Goal: Task Accomplishment & Management: Use online tool/utility

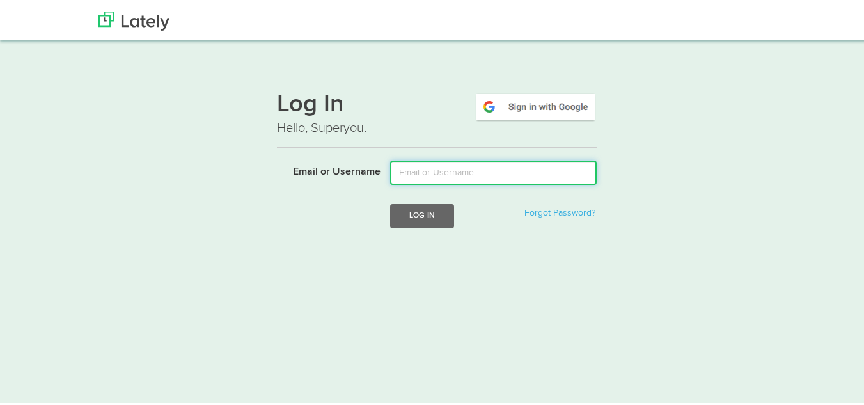
click at [425, 167] on input "Email or Username" at bounding box center [493, 171] width 206 height 24
type input "goldsteinclass@gmail.com"
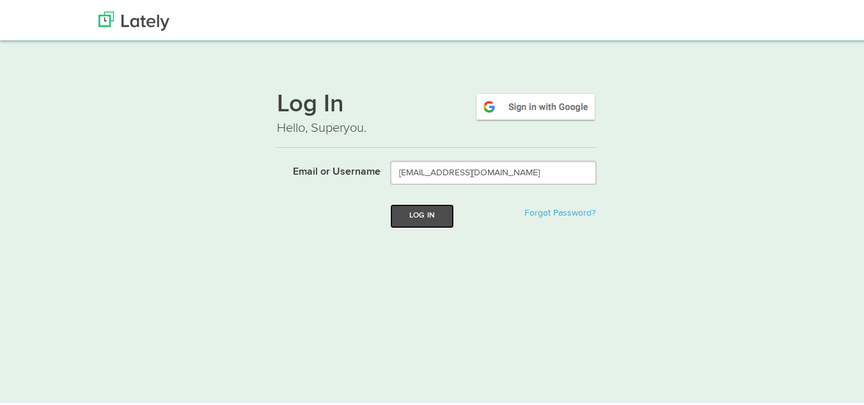
click at [419, 210] on button "Log In" at bounding box center [422, 214] width 64 height 24
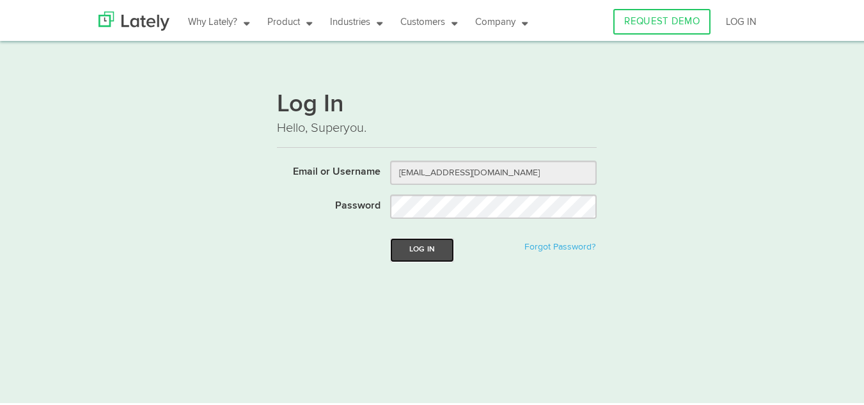
click at [414, 245] on button "Log In" at bounding box center [422, 248] width 64 height 24
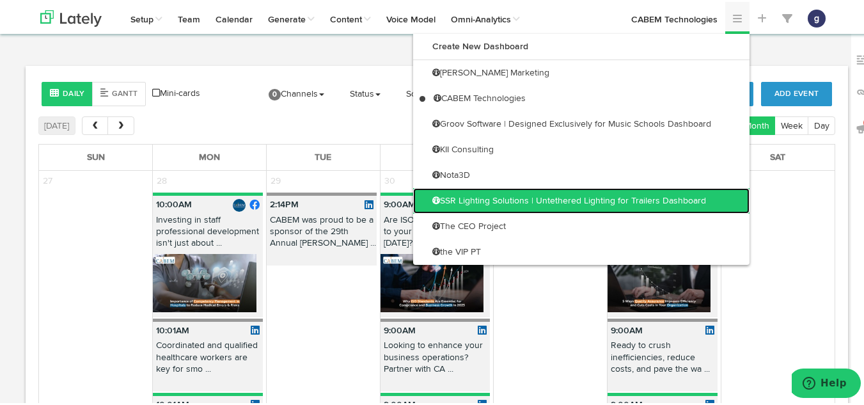
click at [610, 190] on link "SSR Lighting Solutions | Untethered Lighting for Trailers Dashboard" at bounding box center [581, 199] width 336 height 26
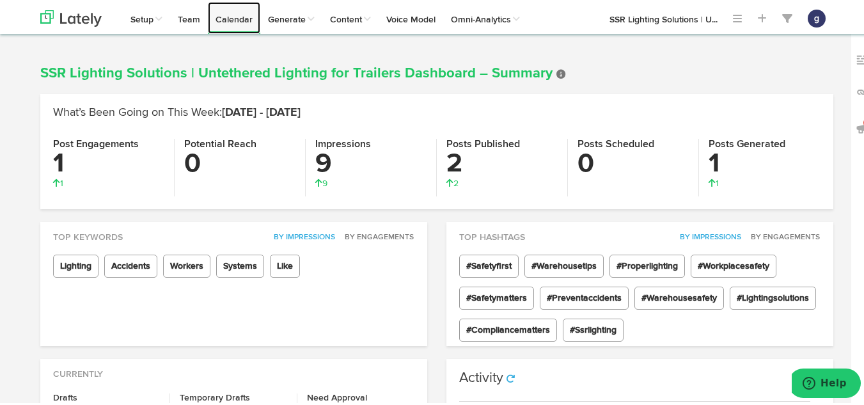
click at [216, 16] on link "Calendar" at bounding box center [234, 16] width 52 height 32
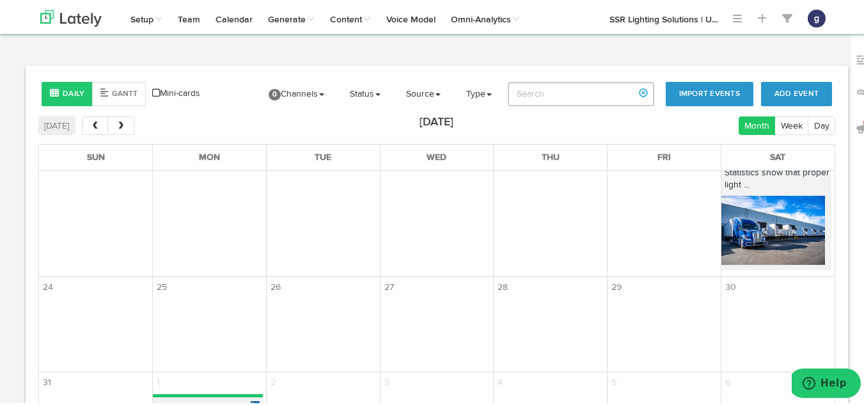
scroll to position [512, 0]
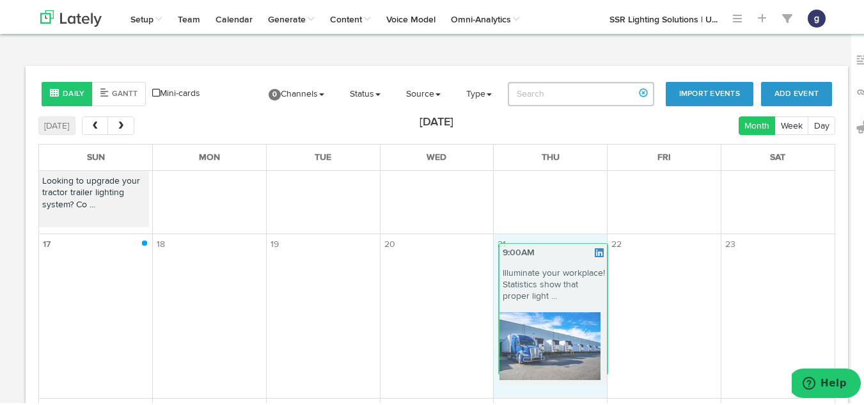
drag, startPoint x: 763, startPoint y: 293, endPoint x: 556, endPoint y: 284, distance: 207.3
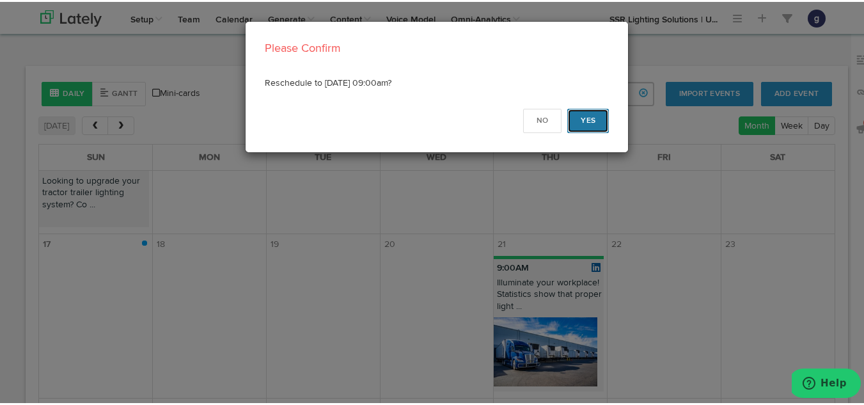
click at [583, 114] on button "Yes" at bounding box center [588, 119] width 42 height 24
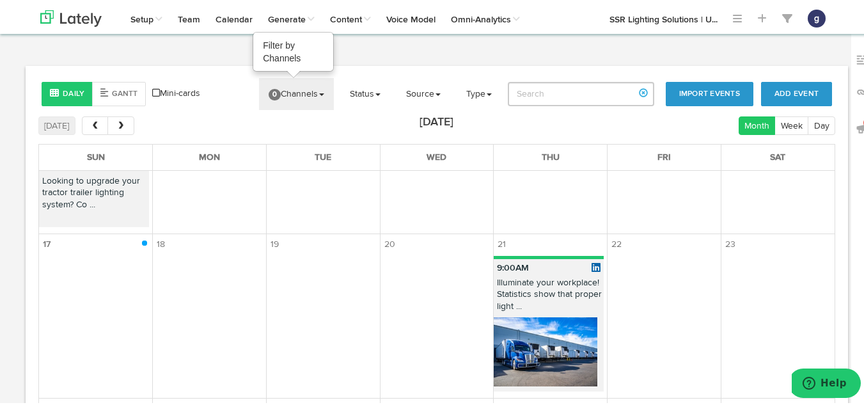
click at [305, 81] on link "0 Channels" at bounding box center [296, 92] width 75 height 32
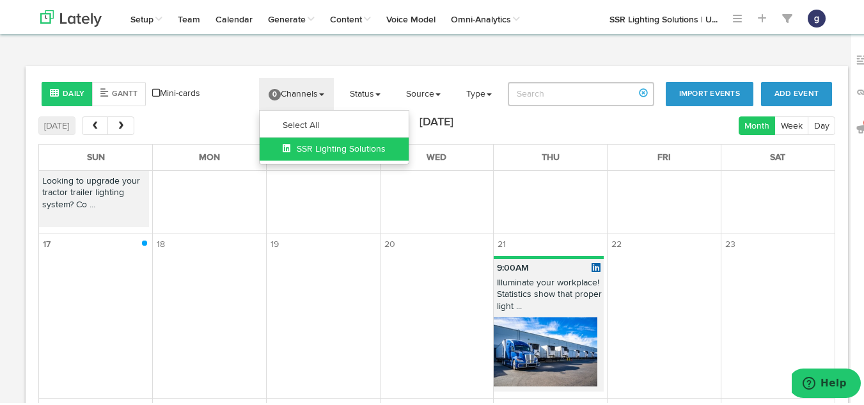
click at [315, 144] on span "SSR Lighting Solutions" at bounding box center [334, 147] width 103 height 9
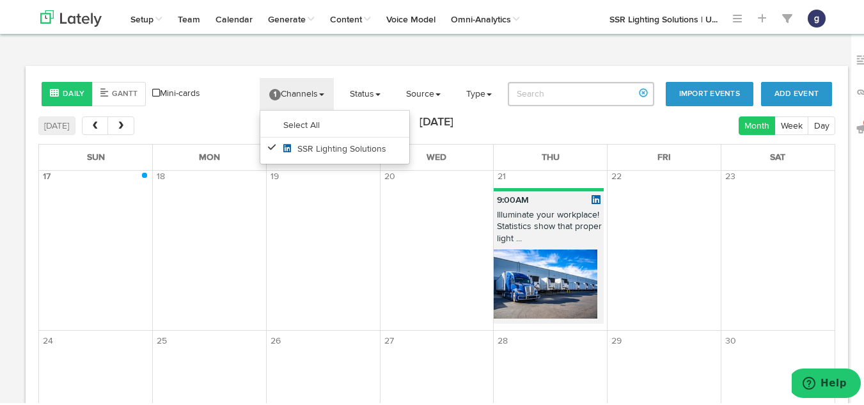
scroll to position [580, 0]
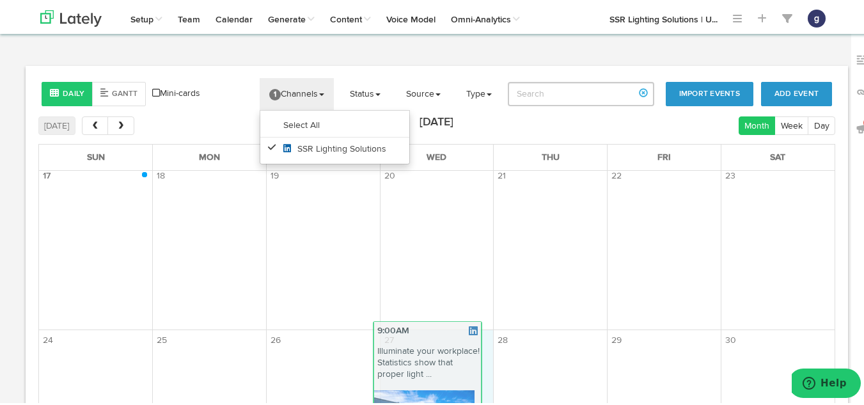
drag, startPoint x: 522, startPoint y: 223, endPoint x: 412, endPoint y: 362, distance: 177.0
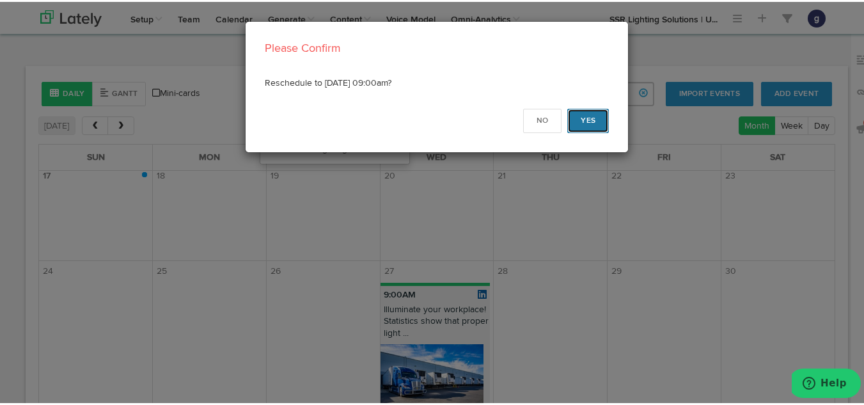
click at [575, 118] on button "Yes" at bounding box center [588, 119] width 42 height 24
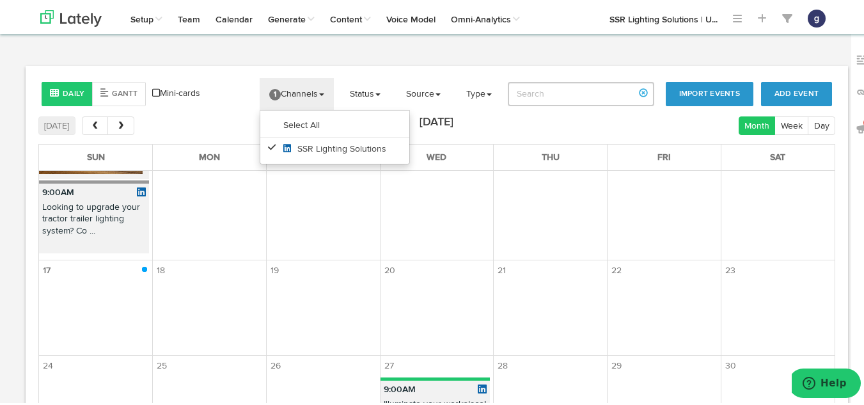
scroll to position [485, 0]
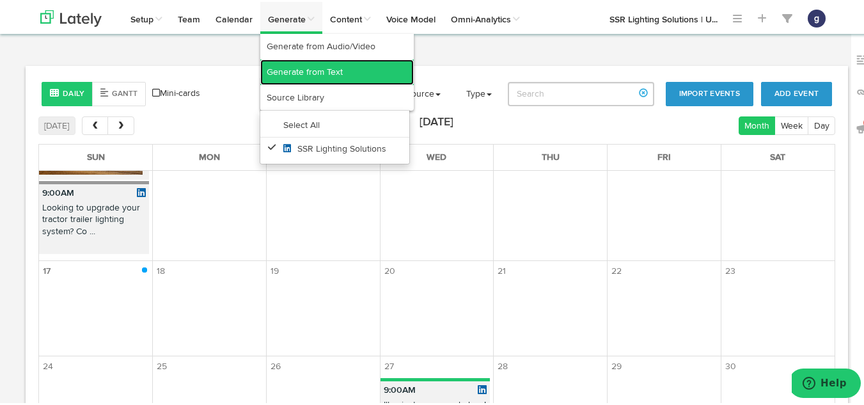
click at [285, 63] on link "Generate from Text" at bounding box center [336, 71] width 153 height 26
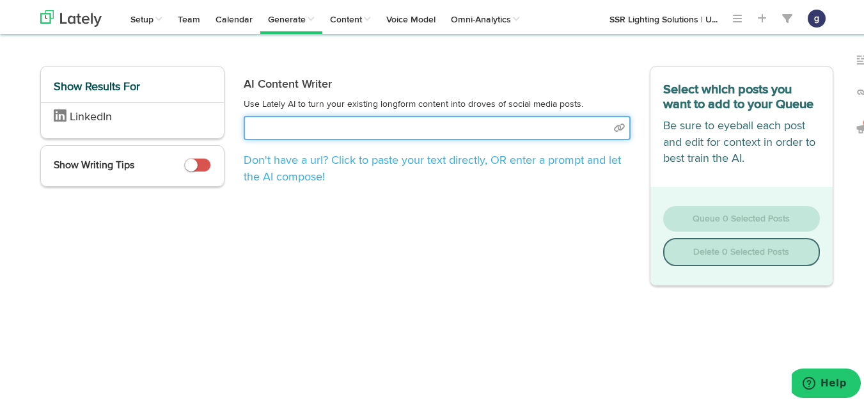
click at [299, 123] on input "text" at bounding box center [437, 126] width 387 height 24
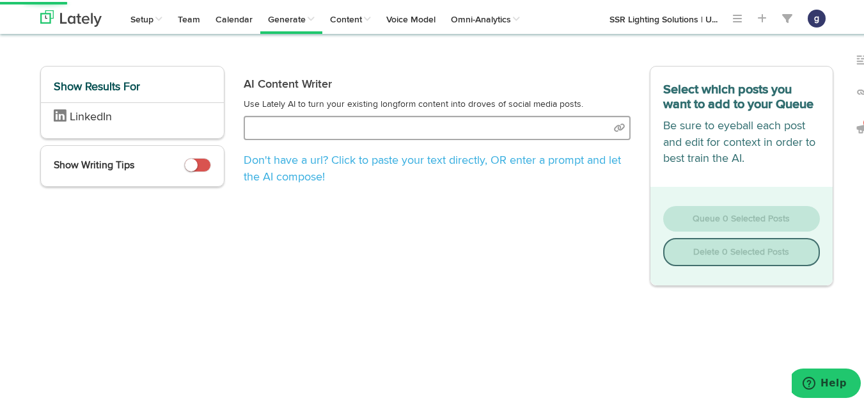
select select "natural"
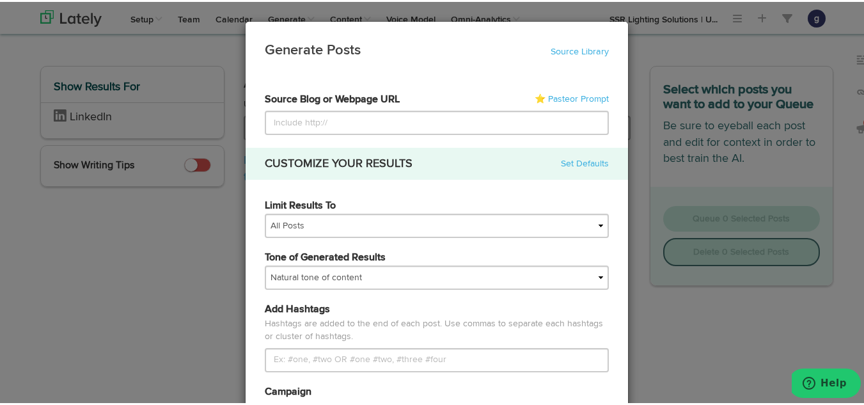
type input "https://ssrlightingsolutions.com/lighting-the-way-how-battery-powered-modular-m…"
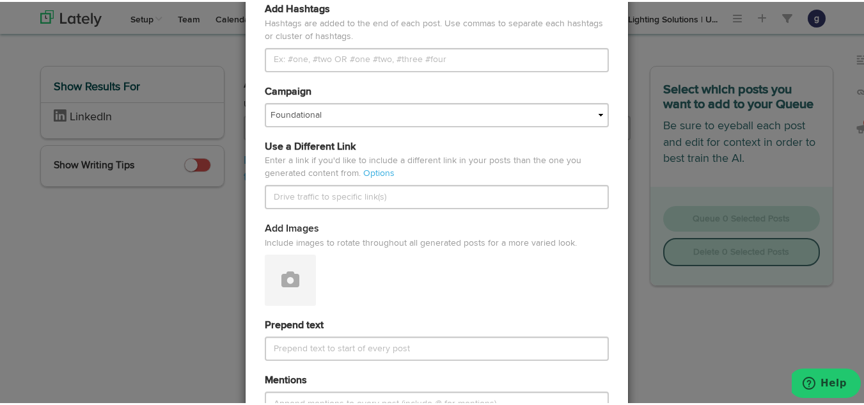
scroll to position [300, 0]
type input "https://ssrlightingsolutions.com/lighting-the-way-how-battery-powered-modular-m…"
click at [281, 268] on icon at bounding box center [290, 277] width 18 height 18
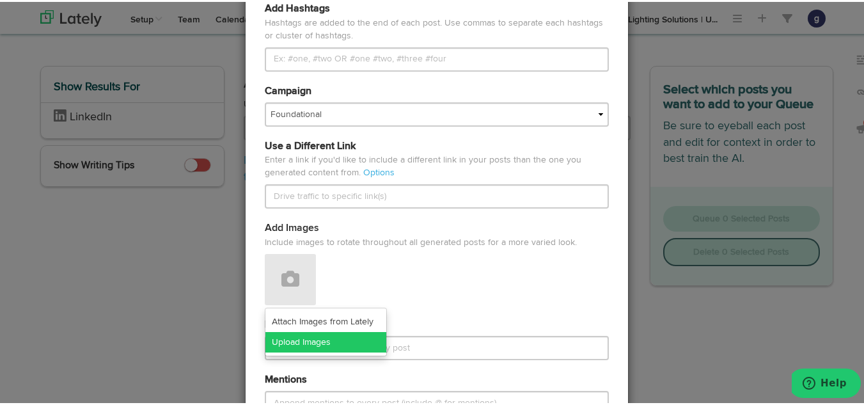
click at [284, 335] on link "Upload Images" at bounding box center [325, 340] width 121 height 20
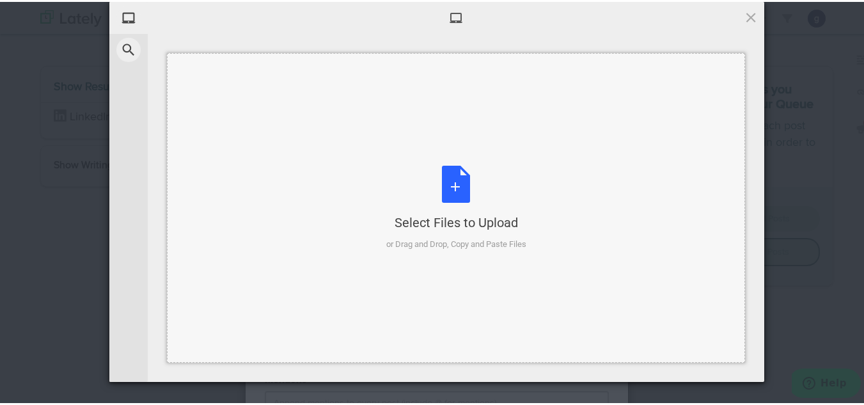
click at [447, 178] on div "Select Files to Upload or Drag and Drop, Copy and Paste Files" at bounding box center [456, 206] width 140 height 85
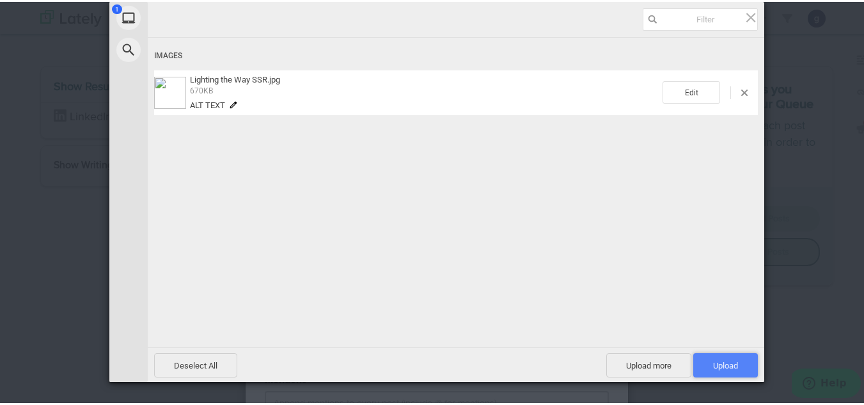
click at [724, 363] on span "Upload 1" at bounding box center [725, 364] width 25 height 10
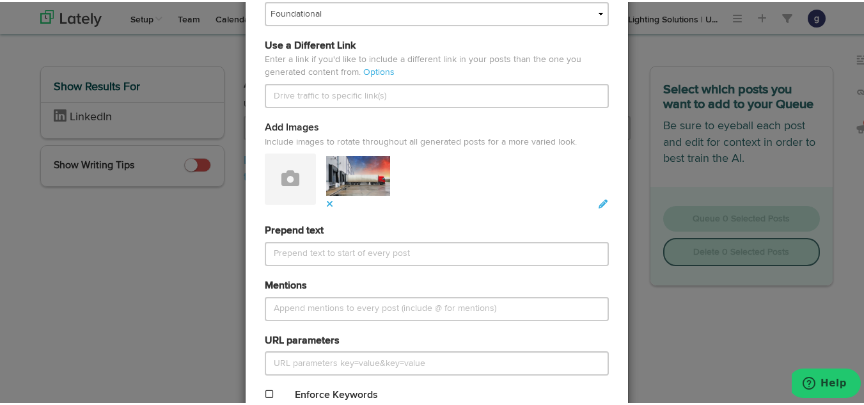
scroll to position [509, 0]
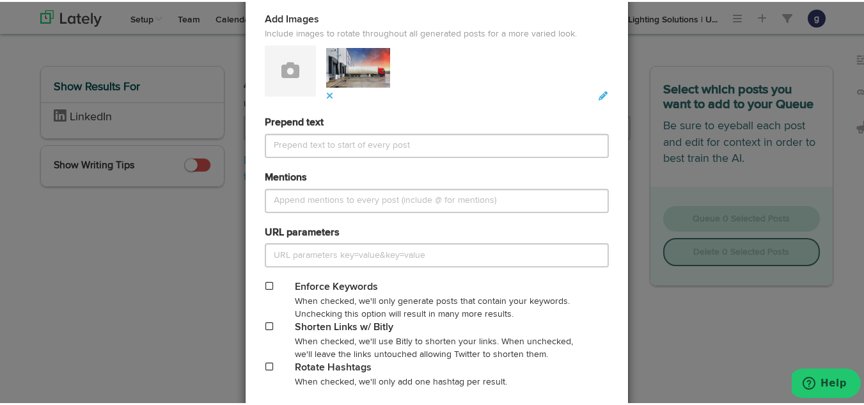
click at [265, 323] on span at bounding box center [269, 324] width 8 height 9
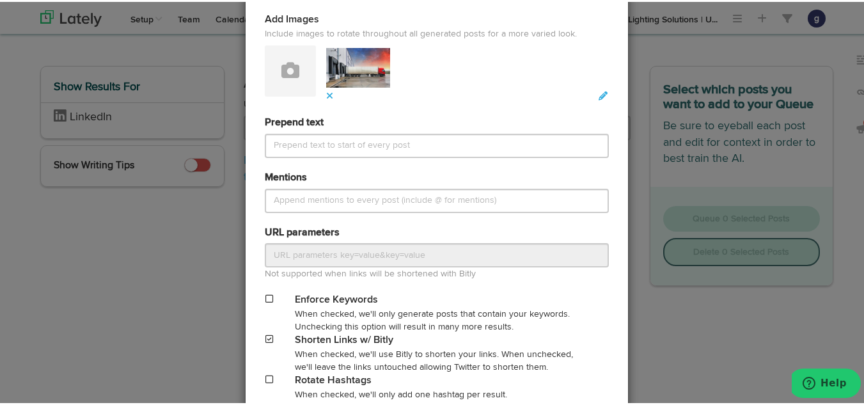
scroll to position [605, 0]
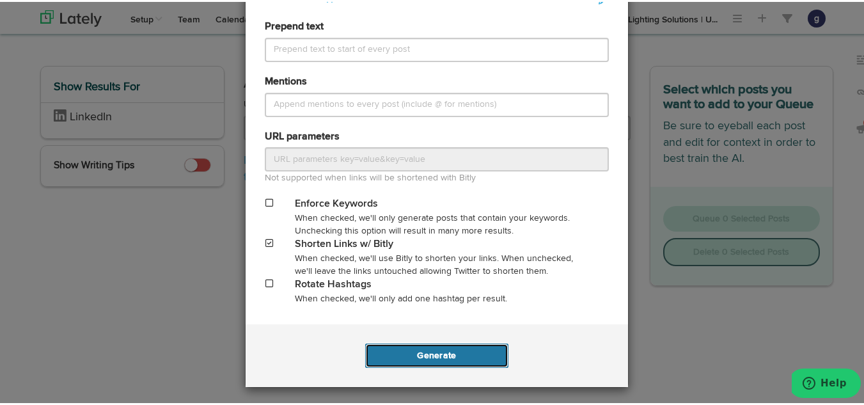
click at [430, 347] on button "Generate" at bounding box center [436, 353] width 143 height 24
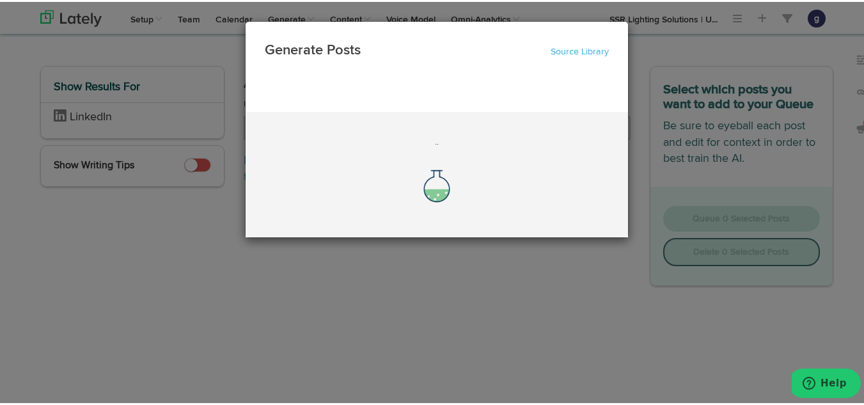
scroll to position [0, 0]
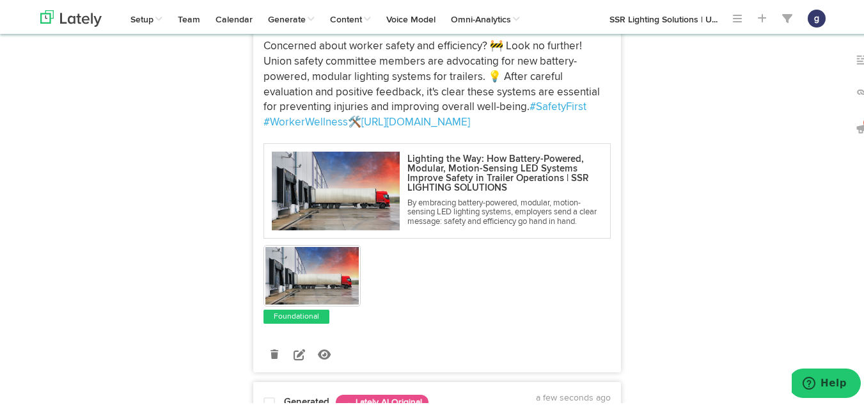
scroll to position [544, 0]
click at [295, 357] on icon at bounding box center [299, 352] width 12 height 12
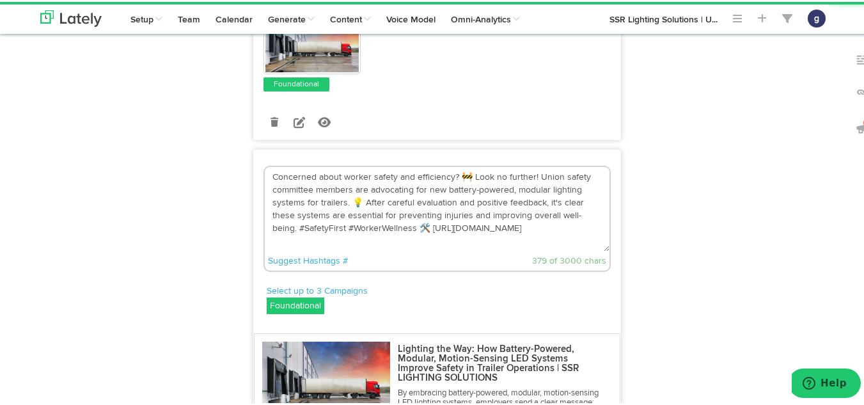
scroll to position [391, 0]
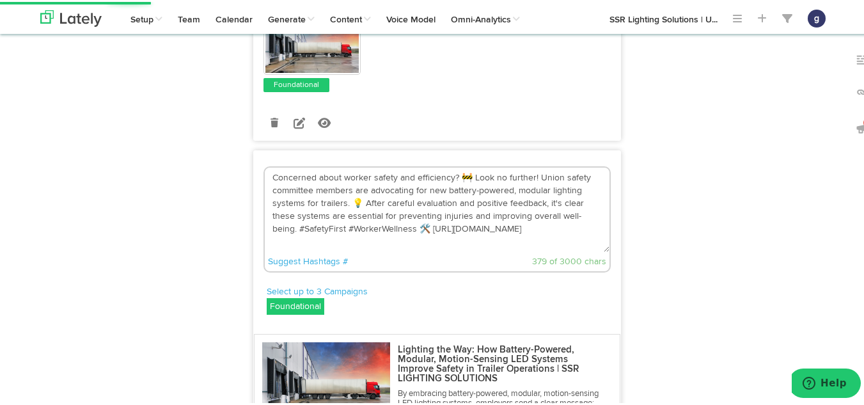
click at [468, 183] on textarea "Concerned about worker safety and efficiency? 🚧 Look no further! Union safety c…" at bounding box center [437, 208] width 345 height 84
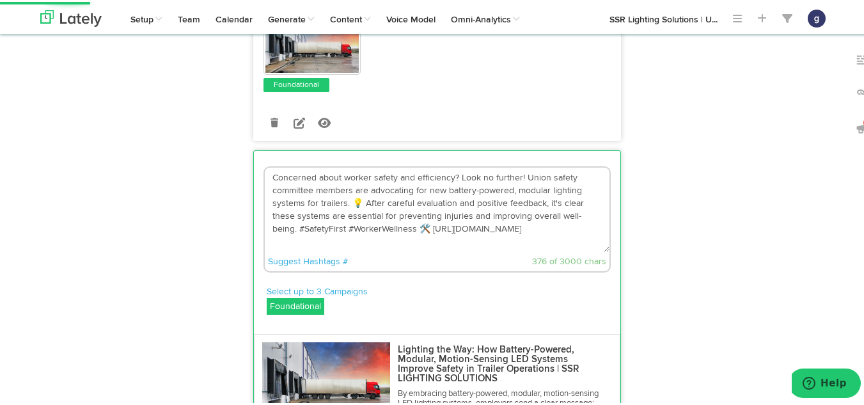
click at [355, 204] on textarea "Concerned about worker safety and efficiency? Look no further! Union safety com…" at bounding box center [437, 208] width 345 height 84
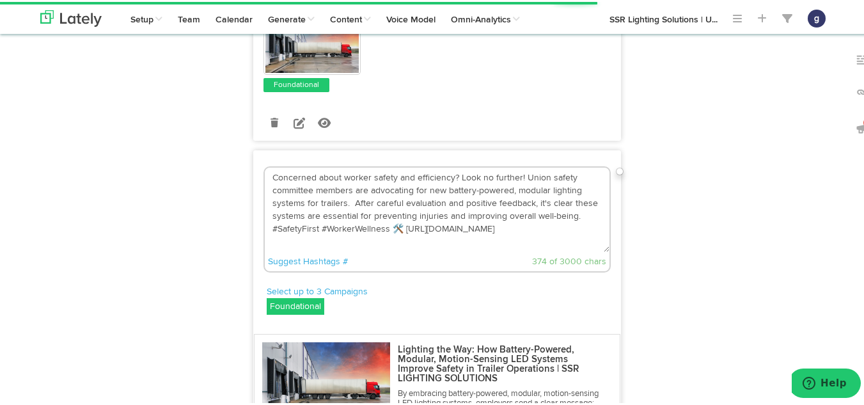
click at [397, 235] on textarea "Concerned about worker safety and efficiency? Look no further! Union safety com…" at bounding box center [437, 208] width 345 height 84
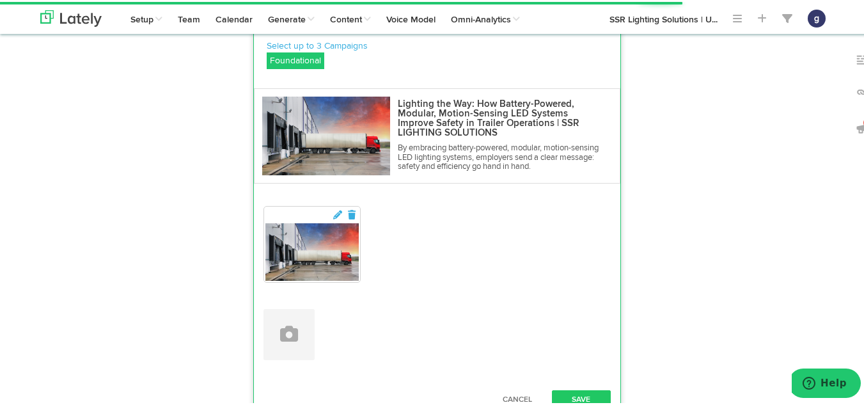
scroll to position [731, 0]
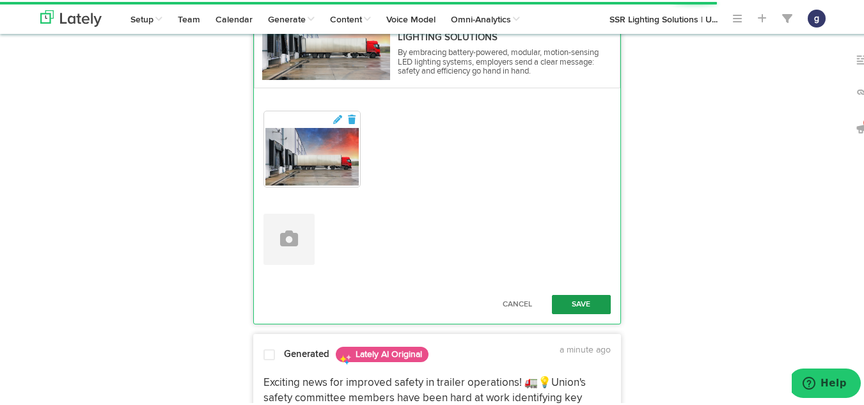
type textarea "Concerned about worker safety and efficiency? Look no further! Union safety com…"
click at [569, 299] on button "Save" at bounding box center [581, 302] width 59 height 19
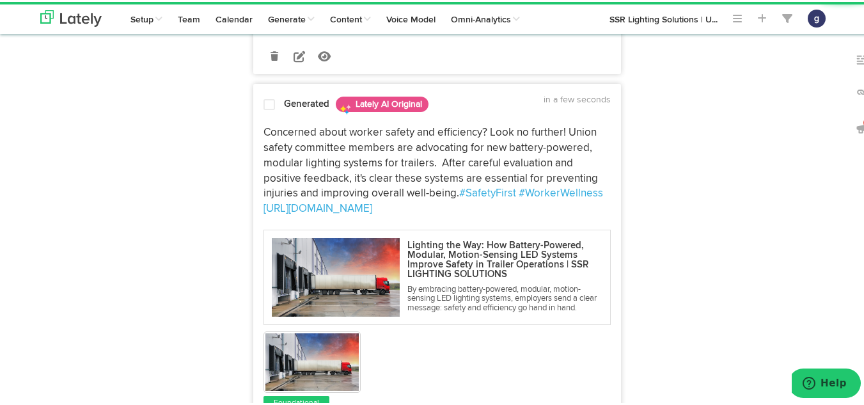
scroll to position [456, 0]
click at [263, 110] on span at bounding box center [269, 103] width 12 height 13
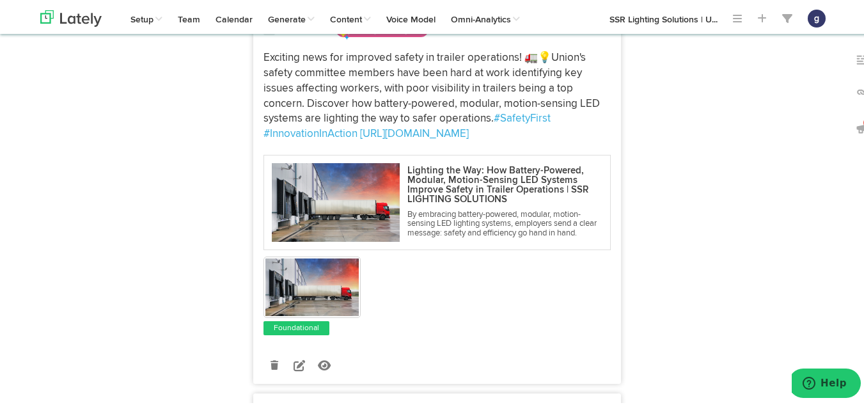
scroll to position [917, 0]
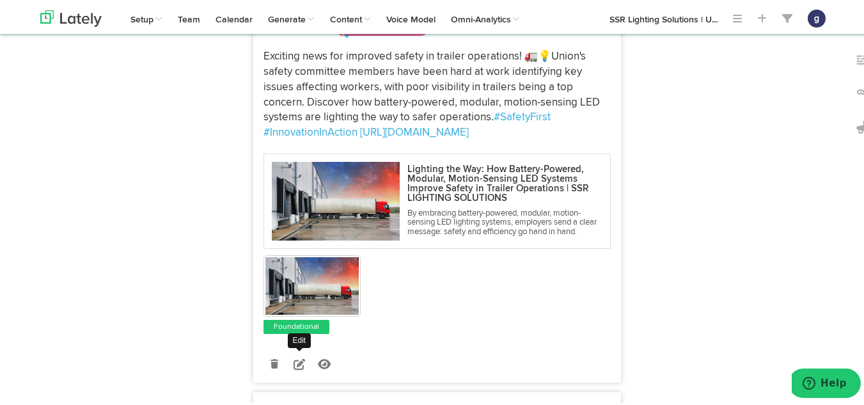
click at [293, 368] on icon at bounding box center [299, 362] width 12 height 12
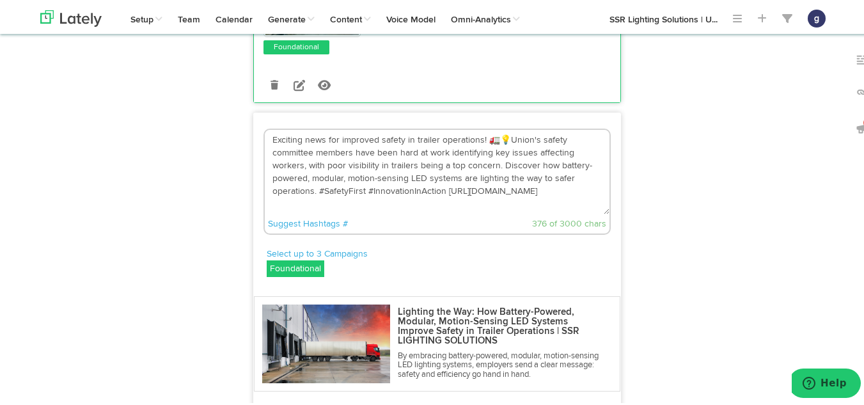
scroll to position [811, 0]
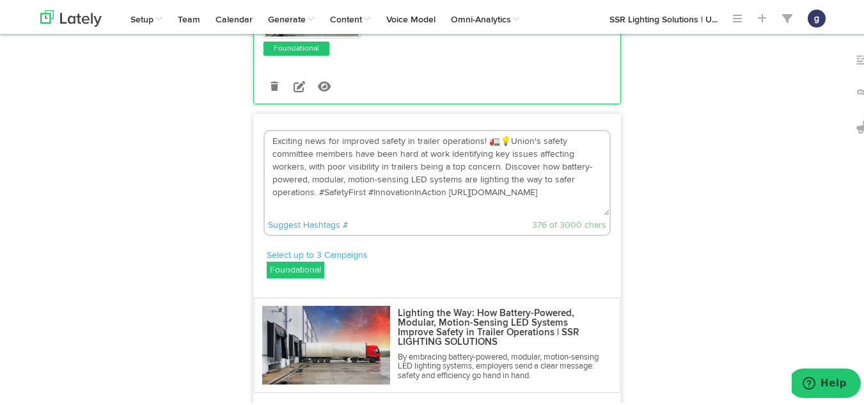
click at [502, 149] on textarea "Exciting news for improved safety in trailer operations! 🚛💡Union's safety commi…" at bounding box center [437, 171] width 345 height 84
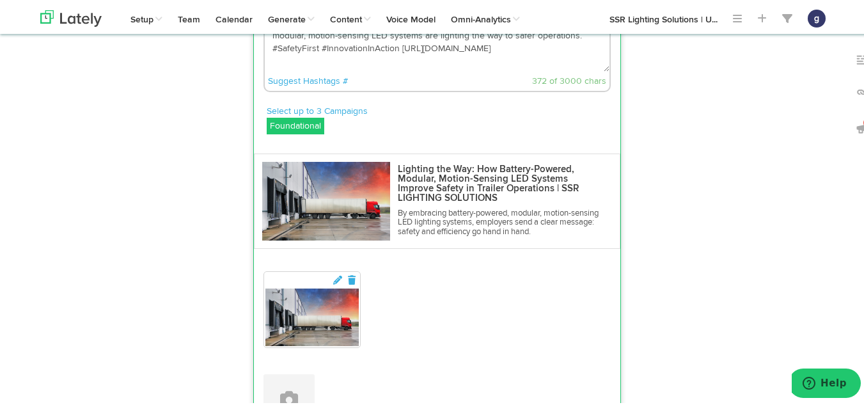
scroll to position [1065, 0]
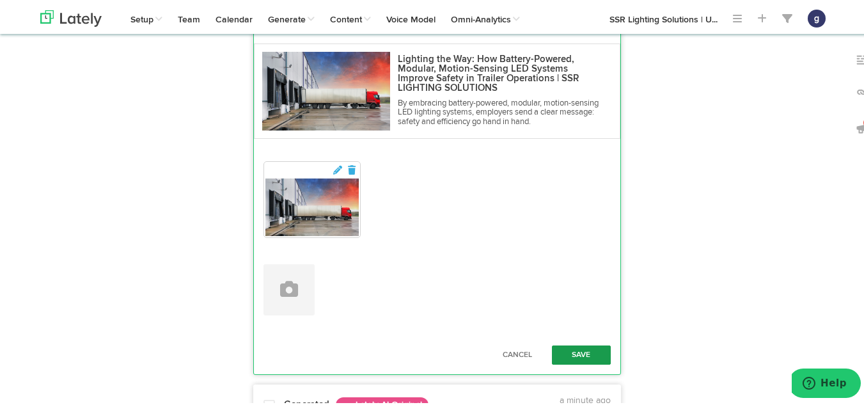
type textarea "Exciting news for improved safety in trailer operations! Union's safety committ…"
click at [570, 362] on button "Save" at bounding box center [581, 352] width 59 height 19
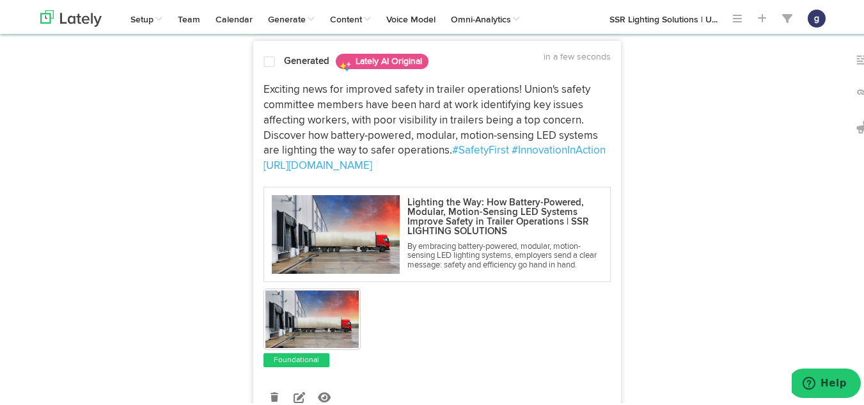
scroll to position [868, 0]
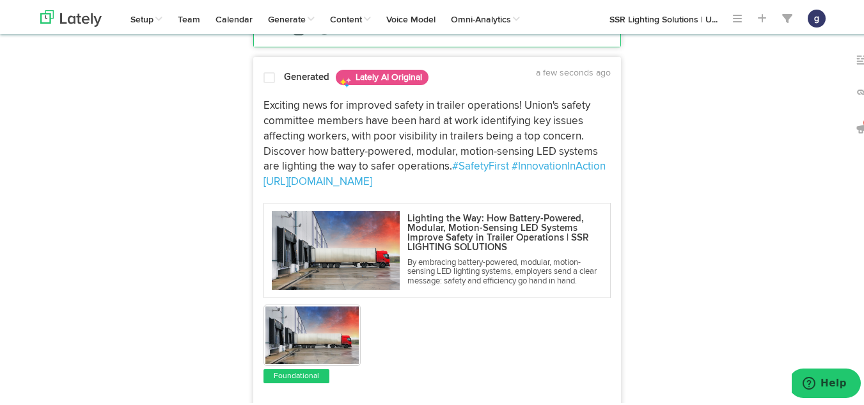
click at [263, 82] on span at bounding box center [269, 76] width 12 height 13
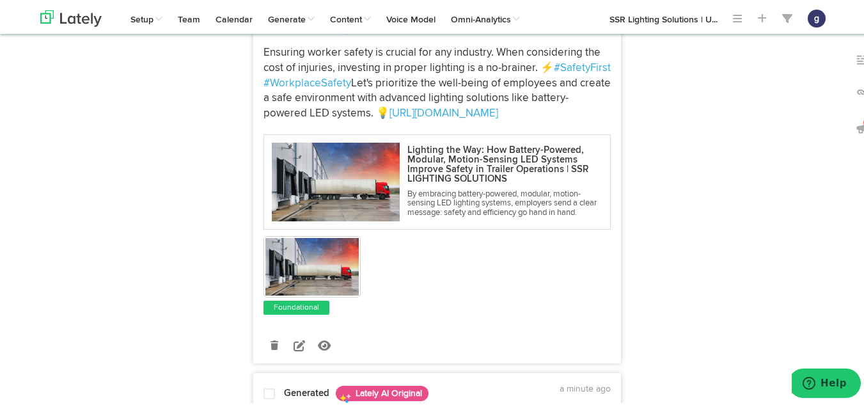
scroll to position [1306, 0]
click at [293, 348] on icon at bounding box center [299, 343] width 12 height 12
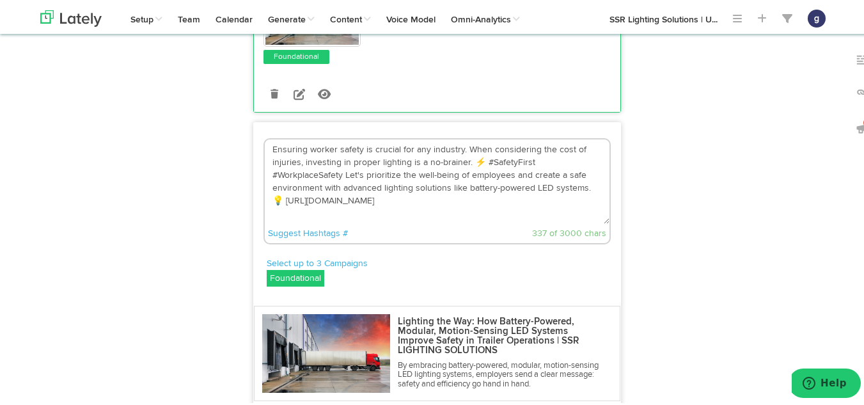
scroll to position [1186, 0]
click at [472, 176] on textarea "Ensuring worker safety is crucial for any industry. When considering the cost o…" at bounding box center [437, 180] width 345 height 84
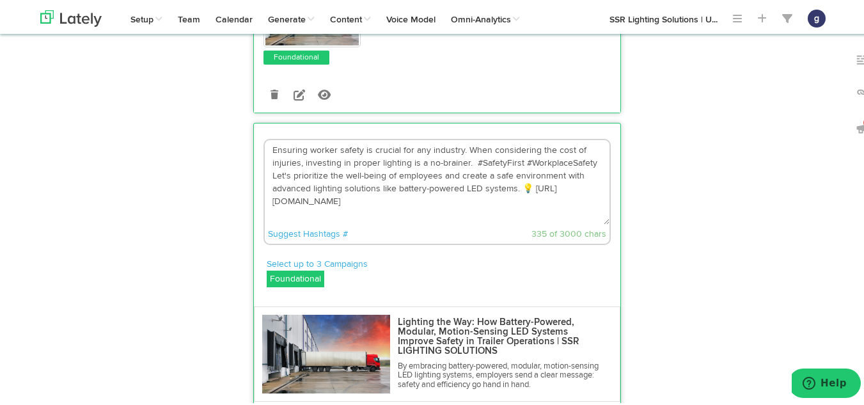
click at [529, 206] on textarea "Ensuring worker safety is crucial for any industry. When considering the cost o…" at bounding box center [437, 180] width 345 height 84
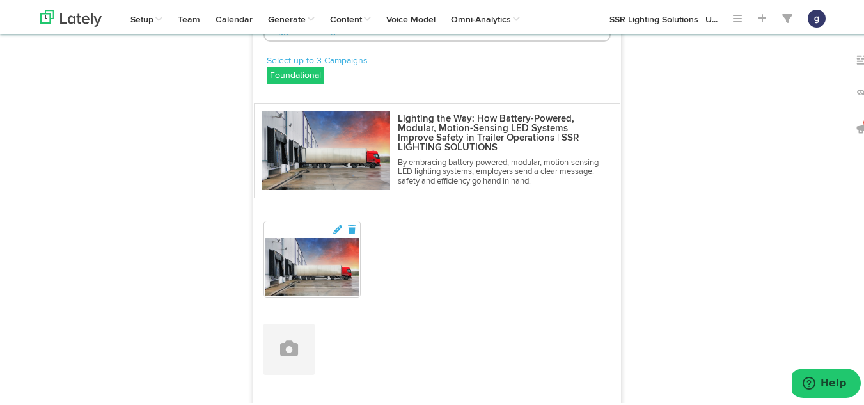
scroll to position [1502, 0]
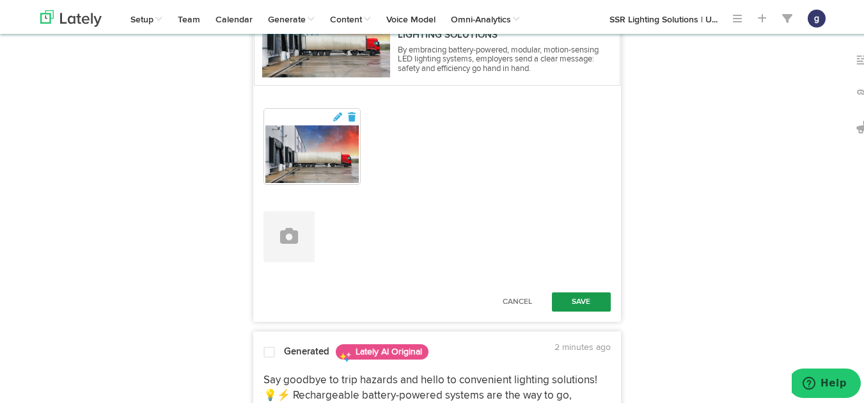
type textarea "Ensuring worker safety is crucial for any industry. When considering the cost o…"
click at [566, 309] on button "Save" at bounding box center [581, 299] width 59 height 19
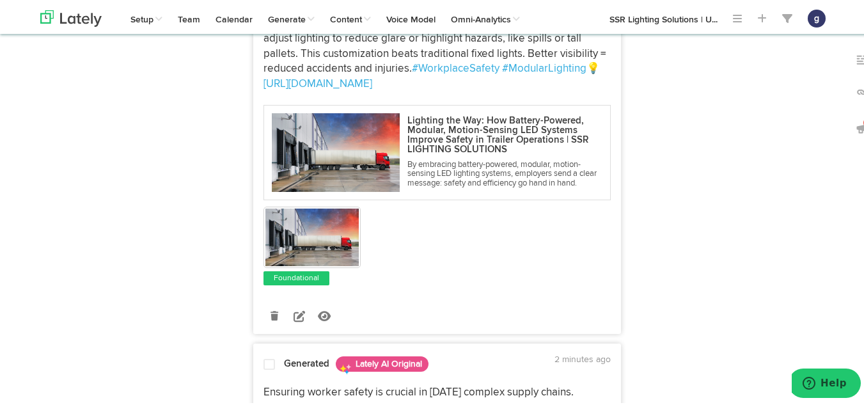
scroll to position [2073, 0]
click at [288, 324] on link at bounding box center [299, 313] width 22 height 22
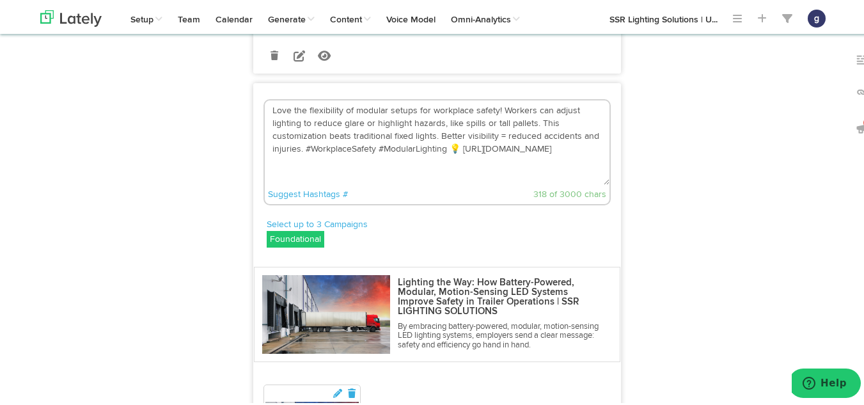
scroll to position [1943, 0]
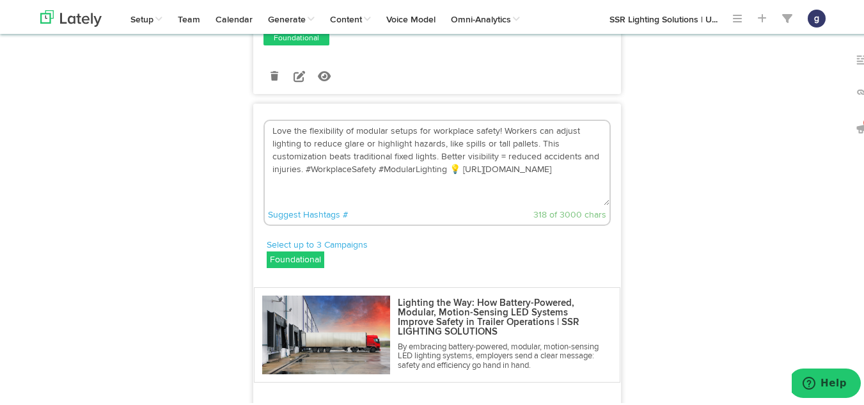
click at [450, 194] on textarea "Love the flexibility of modular setups for workplace safety! Workers can adjust…" at bounding box center [437, 161] width 345 height 84
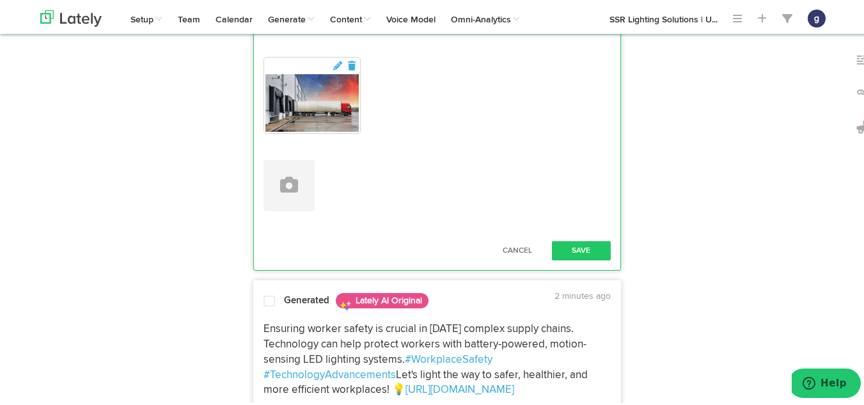
scroll to position [2292, 0]
type textarea "Love the flexibility of modular setups for workplace safety! Workers can adjust…"
click at [564, 258] on button "Save" at bounding box center [581, 247] width 59 height 19
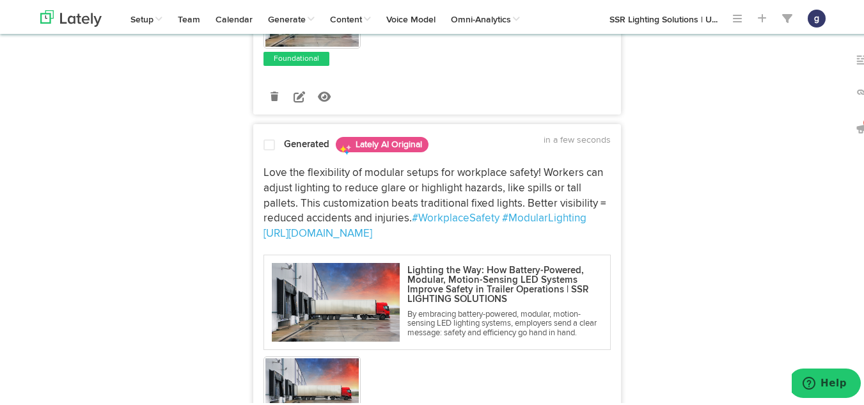
scroll to position [1922, 0]
click at [268, 150] on span at bounding box center [269, 143] width 12 height 13
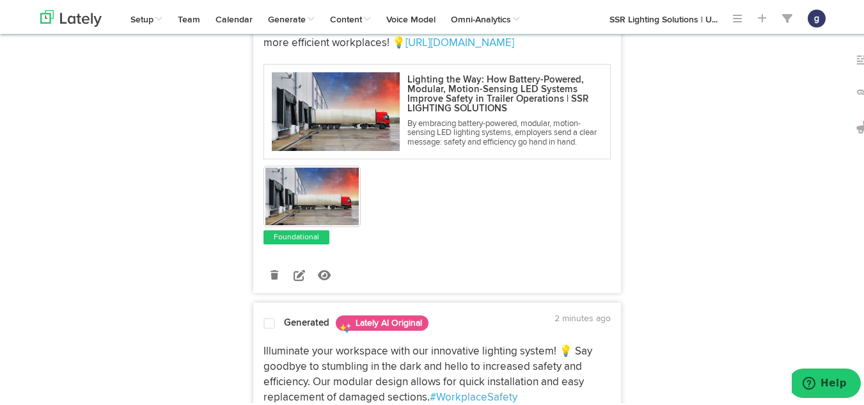
scroll to position [2483, 0]
click at [293, 278] on icon at bounding box center [299, 273] width 12 height 12
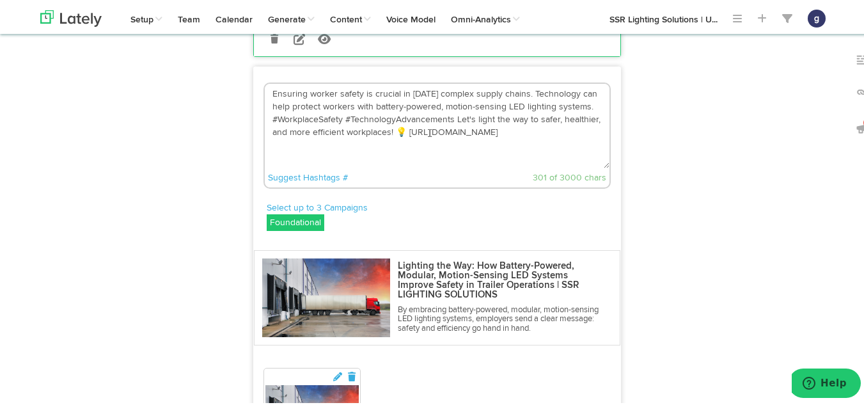
scroll to position [2346, 0]
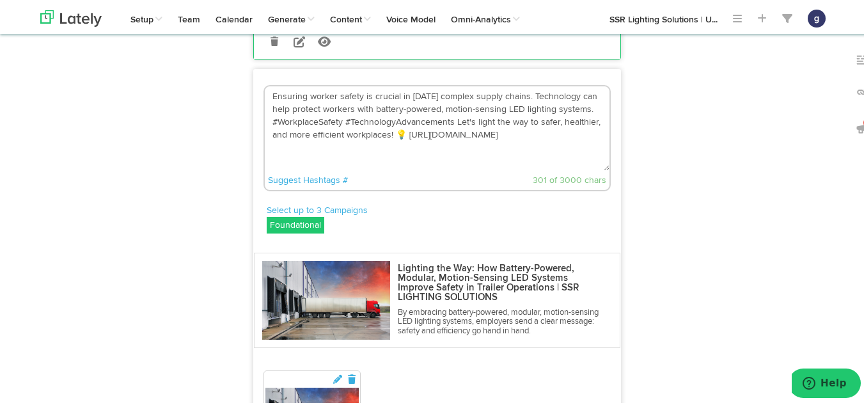
click at [396, 165] on textarea "Ensuring worker safety is crucial in today's complex supply chains. Technology …" at bounding box center [437, 126] width 345 height 84
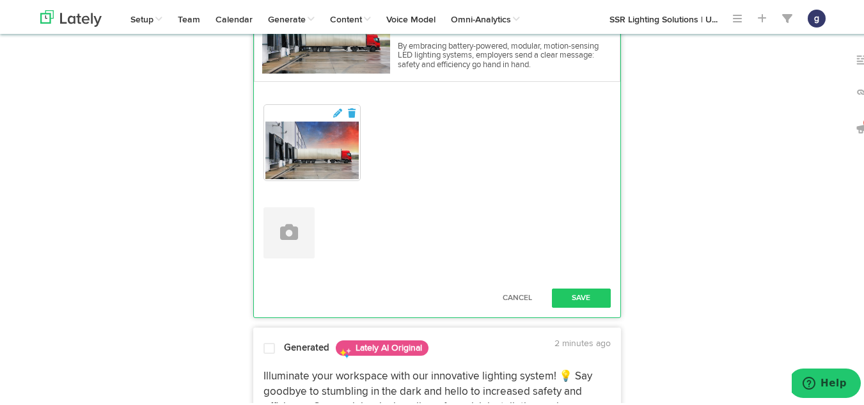
scroll to position [2614, 0]
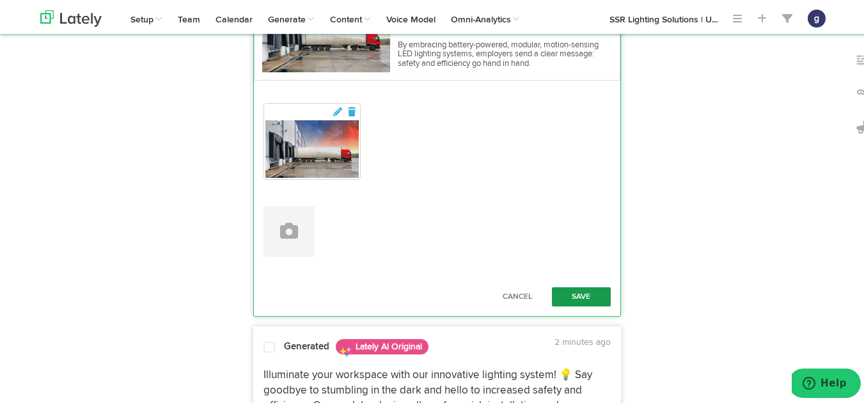
type textarea "Ensuring worker safety is crucial in today's complex supply chains. Technology …"
click at [582, 304] on button "Save" at bounding box center [581, 294] width 59 height 19
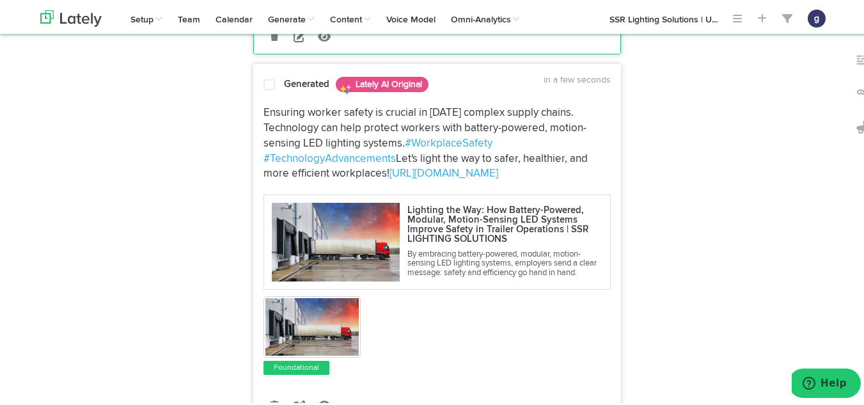
scroll to position [2351, 0]
click at [263, 90] on span at bounding box center [269, 83] width 12 height 13
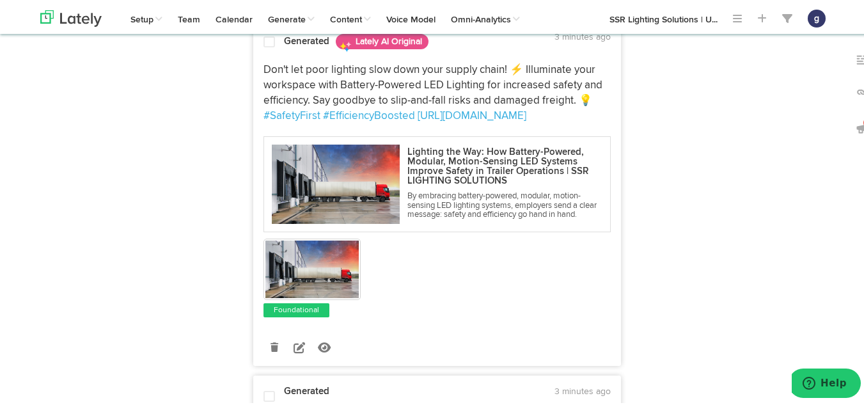
scroll to position [3503, 0]
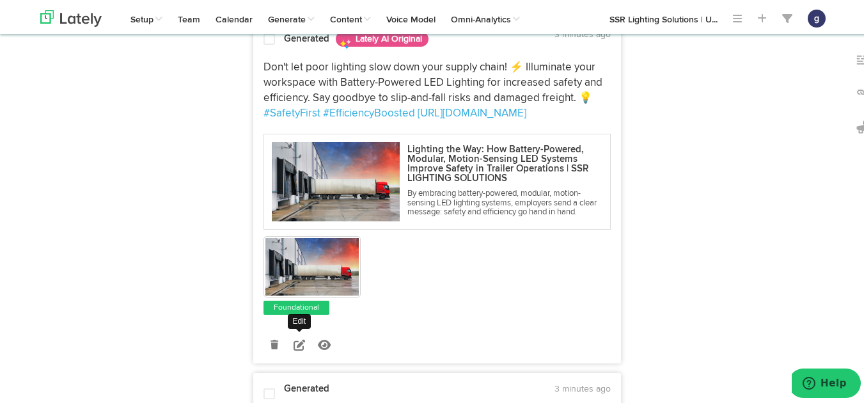
click at [293, 348] on icon at bounding box center [299, 343] width 12 height 12
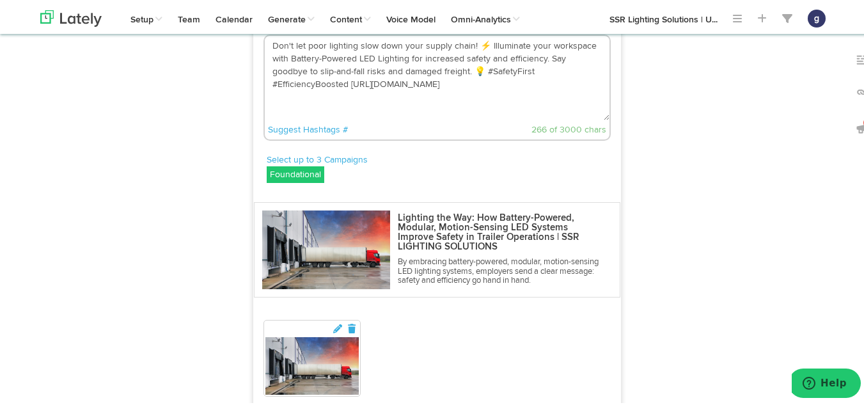
scroll to position [3370, 0]
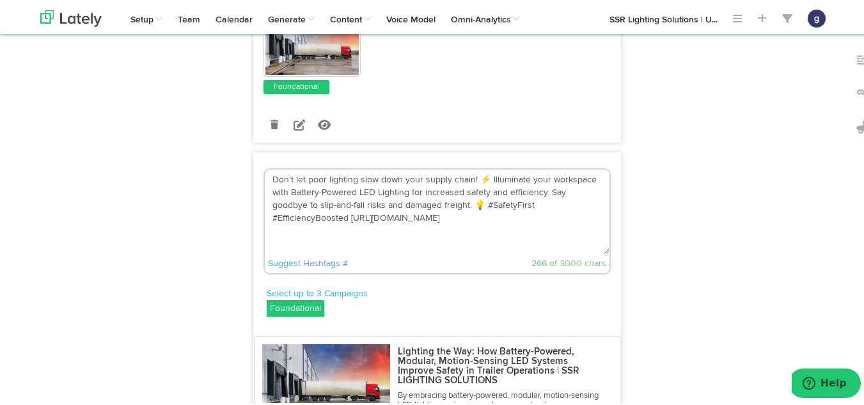
click at [443, 252] on textarea "Don't let poor lighting slow down your supply chain! ⚡️ Illuminate your workspa…" at bounding box center [437, 209] width 345 height 84
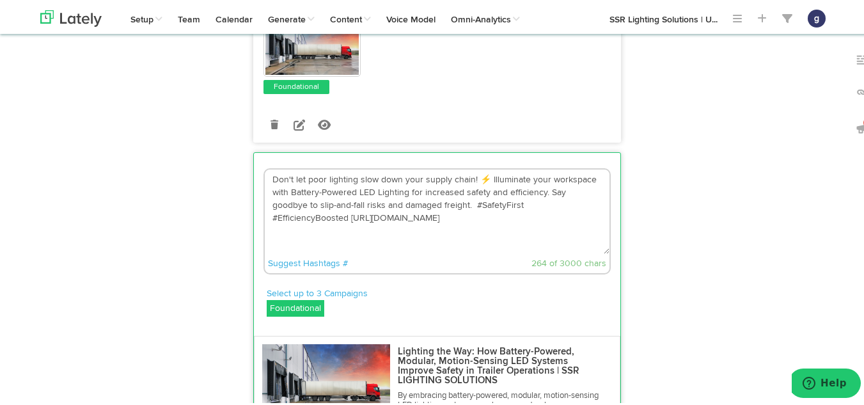
click at [479, 224] on textarea "Don't let poor lighting slow down your supply chain! ⚡️ Illuminate your workspa…" at bounding box center [437, 209] width 345 height 84
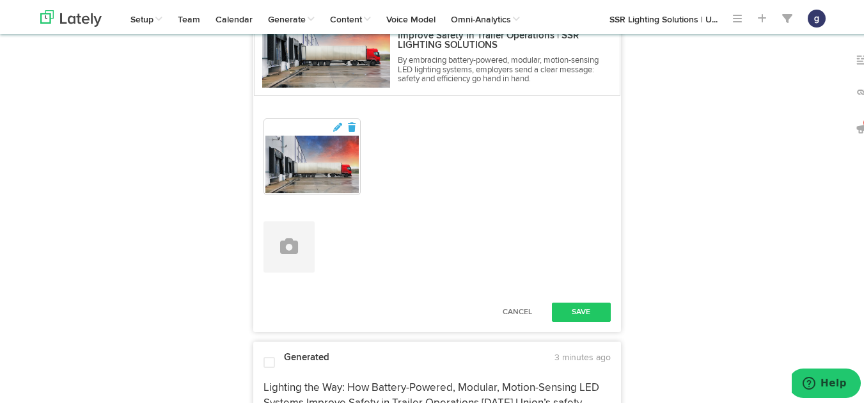
scroll to position [3705, 0]
type textarea "Don't let poor lighting slow down your supply chain! Illuminate your workspace …"
click at [577, 319] on button "Save" at bounding box center [581, 309] width 59 height 19
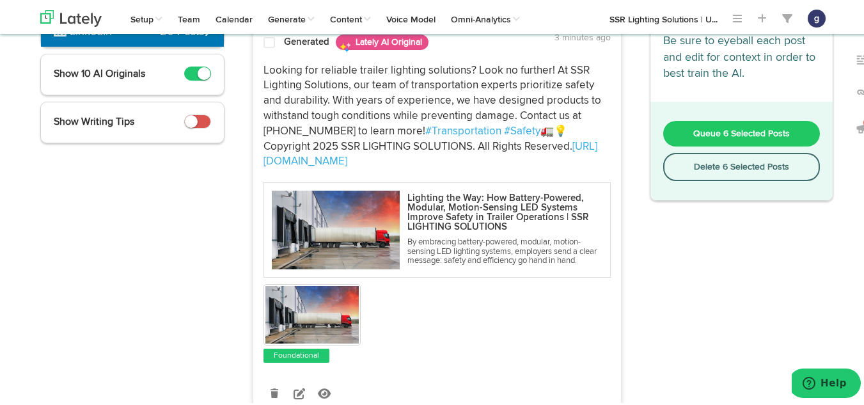
scroll to position [120, 0]
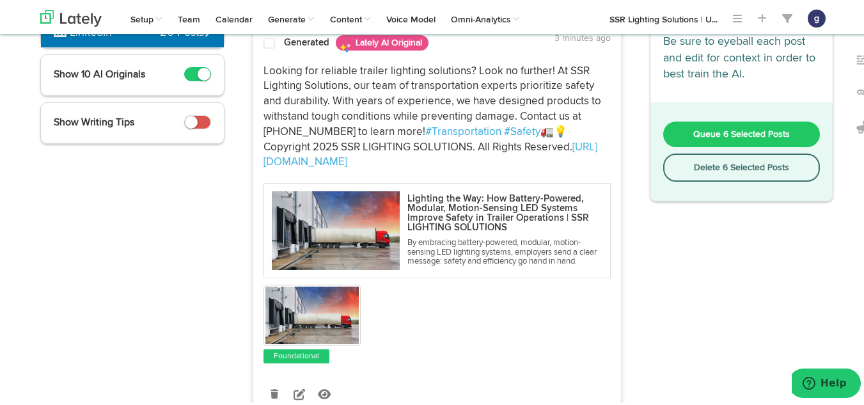
click at [714, 121] on button "Queue 6 Selected Posts" at bounding box center [741, 133] width 157 height 26
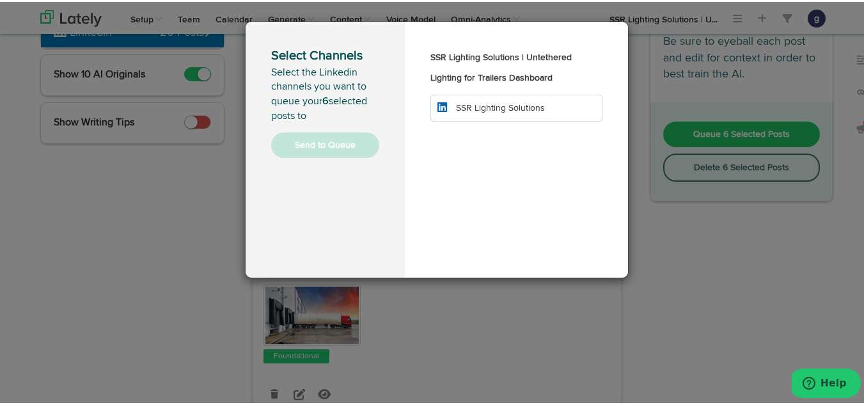
click at [496, 100] on li "SSR Lighting Solutions" at bounding box center [516, 106] width 172 height 27
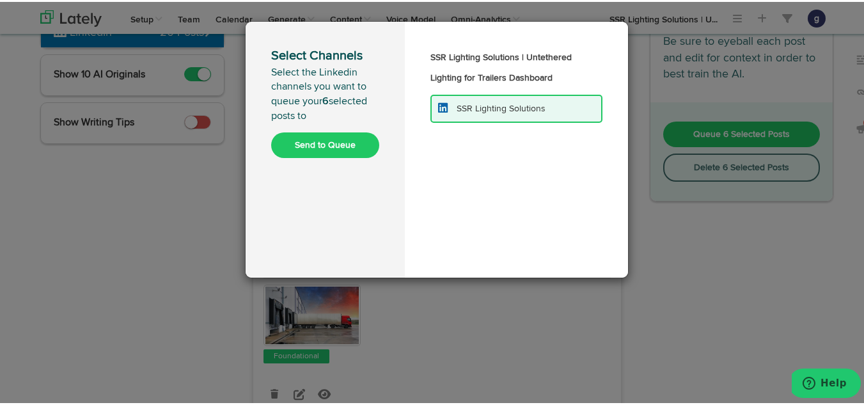
click at [319, 143] on button "Send to Queue" at bounding box center [325, 143] width 108 height 26
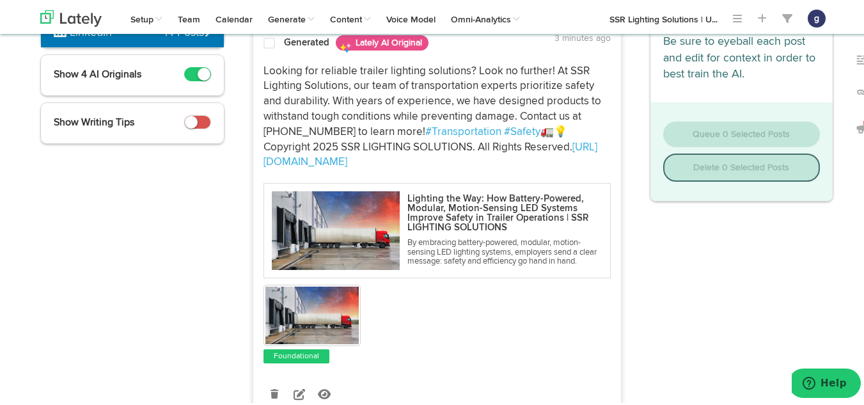
scroll to position [0, 0]
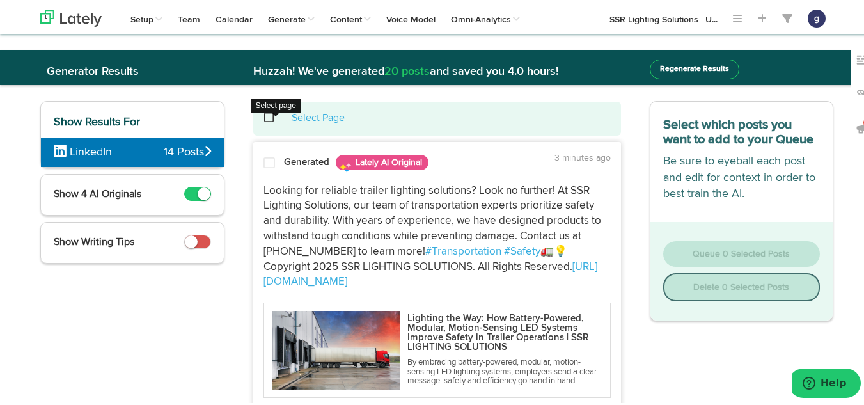
click at [265, 116] on span at bounding box center [276, 116] width 26 height 1
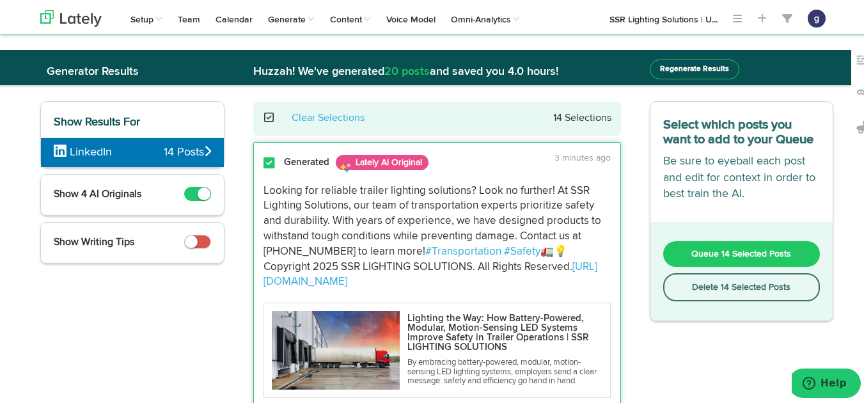
click at [702, 288] on button "Delete 14 Selected Posts" at bounding box center [741, 285] width 157 height 28
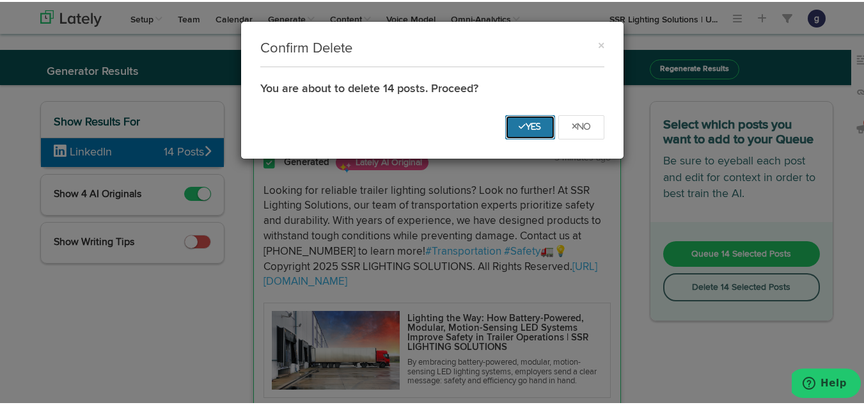
click at [528, 119] on button "Yes" at bounding box center [530, 125] width 50 height 24
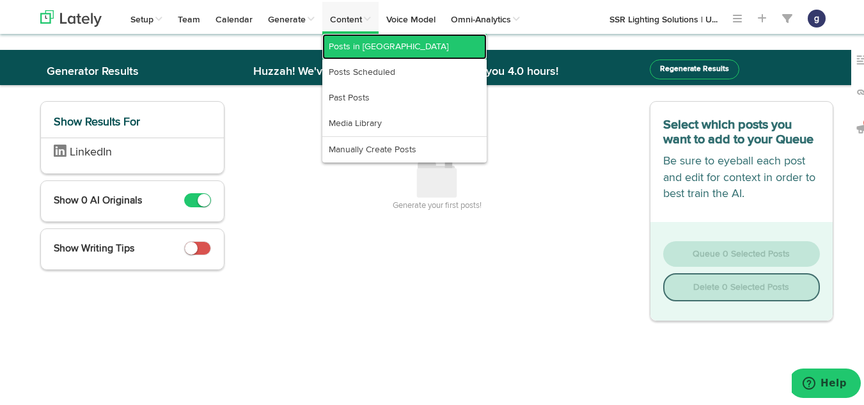
click at [349, 45] on link "Posts in Queue" at bounding box center [404, 45] width 164 height 26
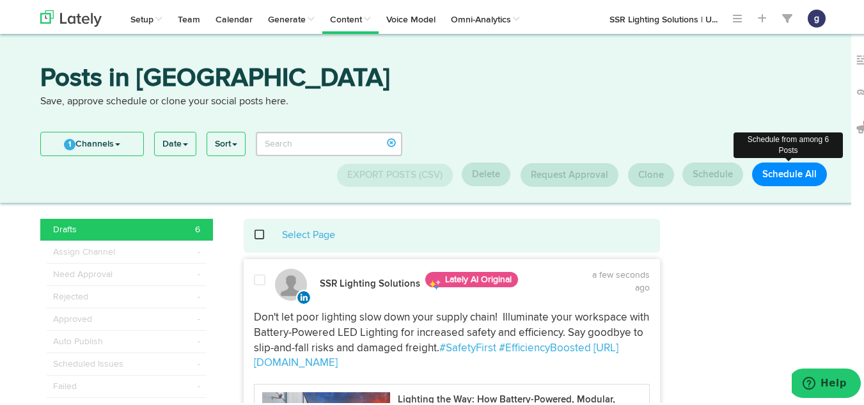
click at [770, 168] on button "Schedule All" at bounding box center [789, 172] width 75 height 24
select select "11"
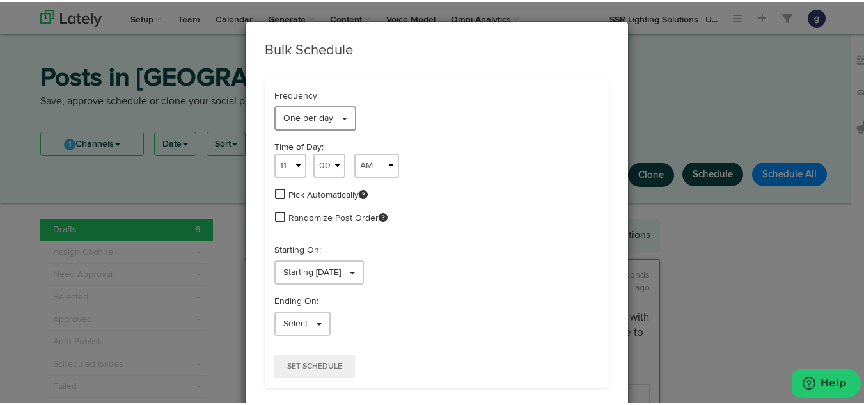
click at [311, 112] on span "One per day" at bounding box center [308, 116] width 50 height 9
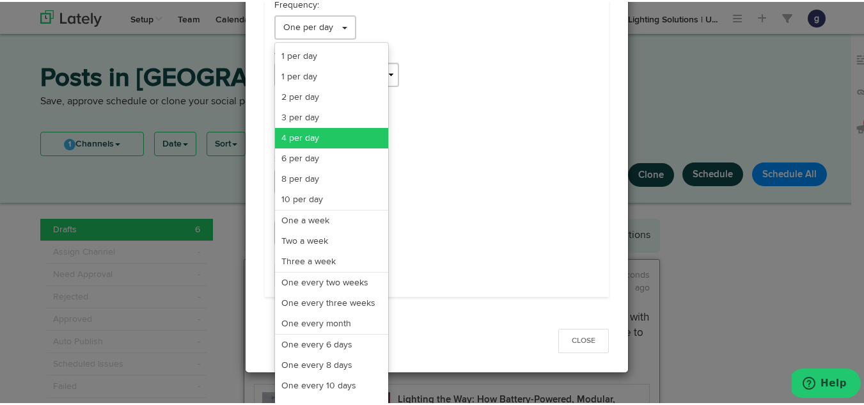
scroll to position [92, 0]
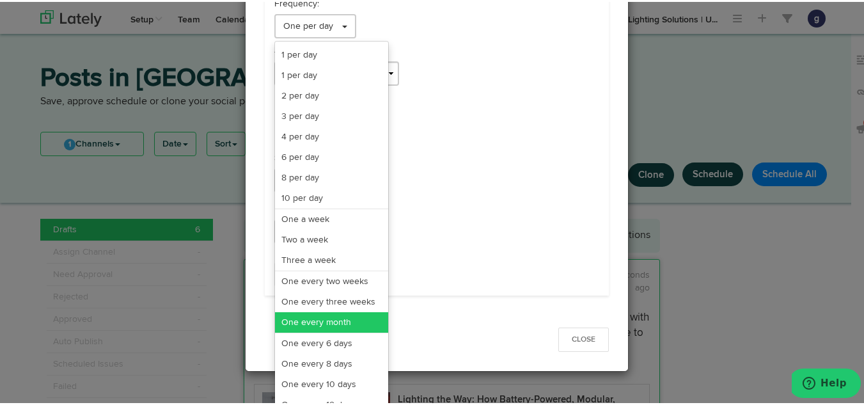
click at [305, 315] on link "One every month" at bounding box center [331, 320] width 113 height 20
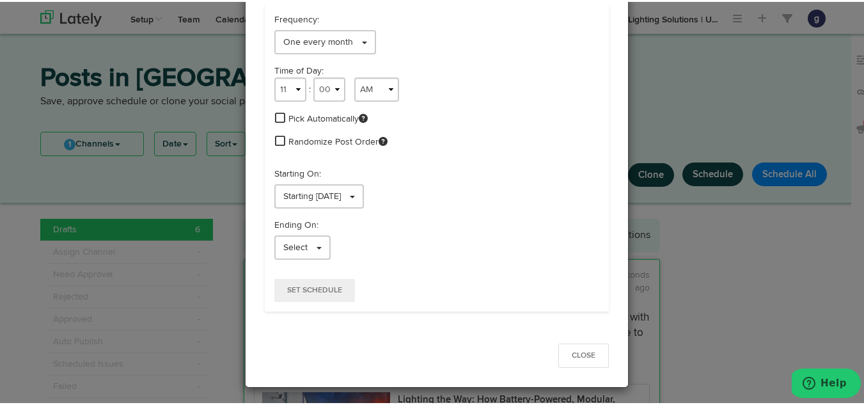
scroll to position [76, 0]
click at [282, 89] on select "1 2 3 4 5 6 7 8 9 10 11 12" at bounding box center [290, 87] width 32 height 24
select select "9"
click at [274, 75] on select "1 2 3 4 5 6 7 8 9 10 11 12" at bounding box center [290, 87] width 32 height 24
click at [301, 190] on span "Starting 08/17/2025" at bounding box center [312, 194] width 58 height 9
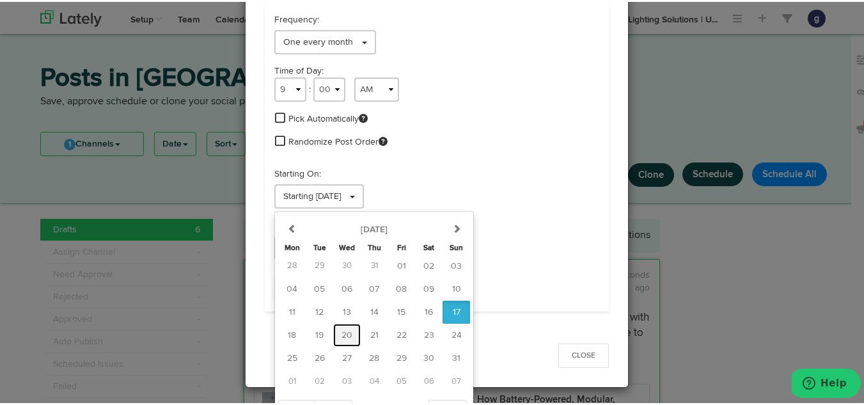
click at [341, 329] on span "20" at bounding box center [346, 333] width 11 height 9
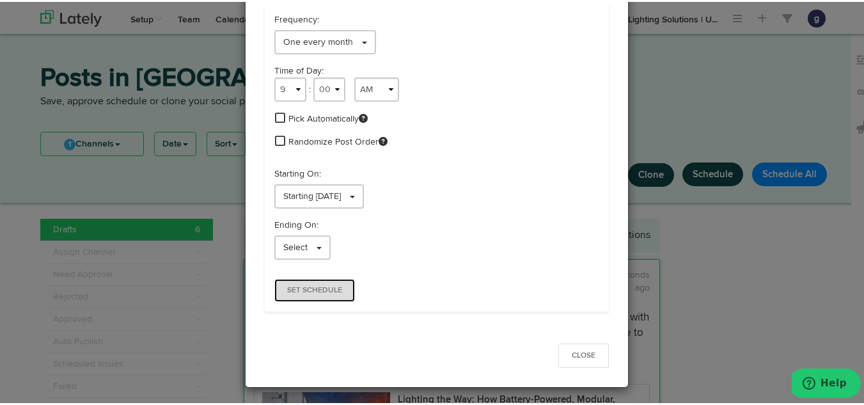
click at [301, 281] on button "Set Schedule" at bounding box center [314, 288] width 81 height 23
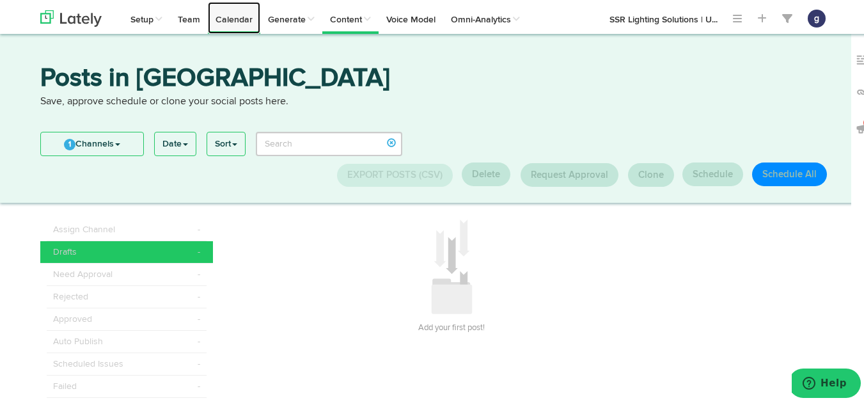
click at [235, 15] on link "Calendar" at bounding box center [234, 16] width 52 height 32
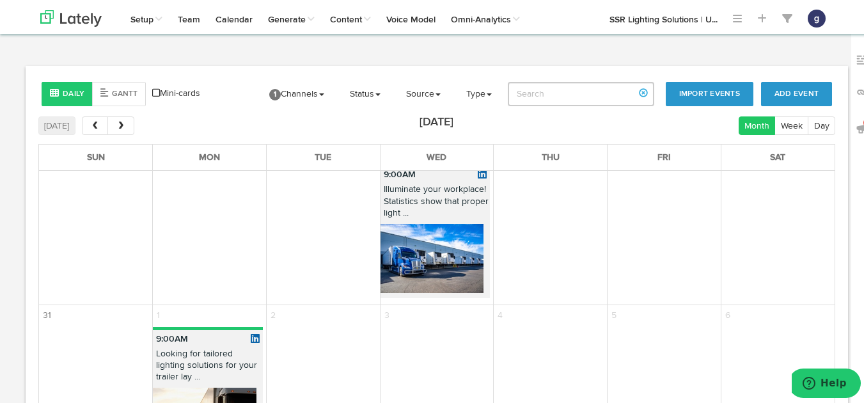
scroll to position [800, 0]
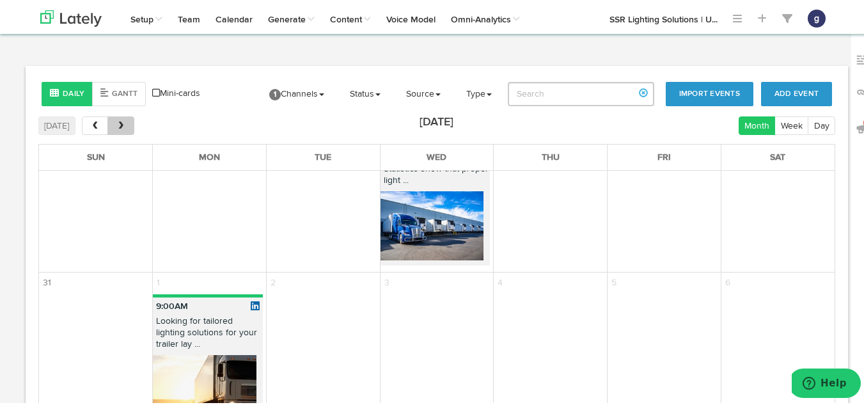
click at [121, 121] on span "next" at bounding box center [121, 124] width 11 height 9
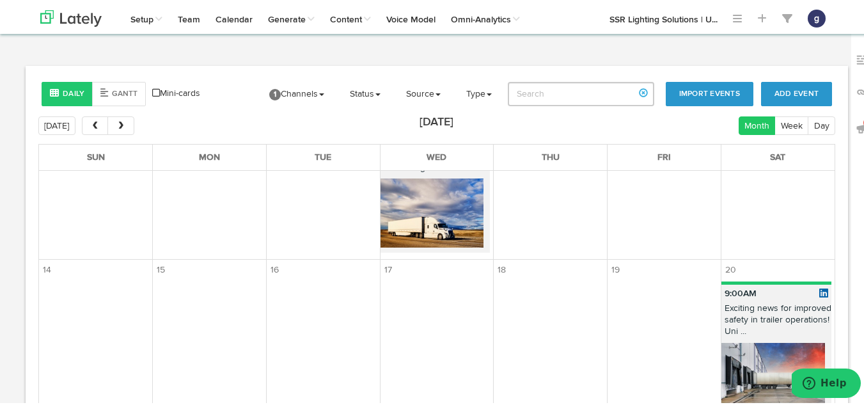
scroll to position [249, 0]
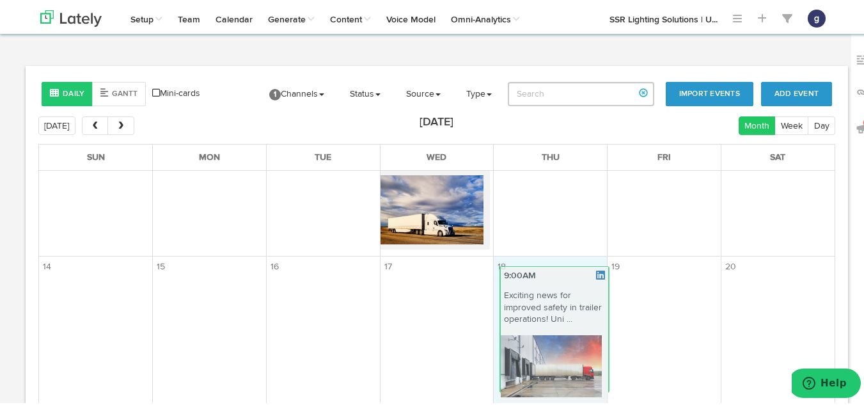
drag, startPoint x: 762, startPoint y: 323, endPoint x: 549, endPoint y: 316, distance: 213.0
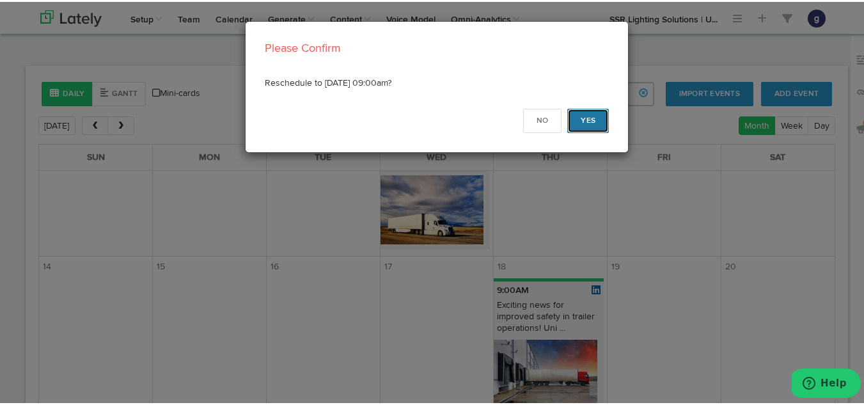
click at [579, 120] on button "Yes" at bounding box center [588, 119] width 42 height 24
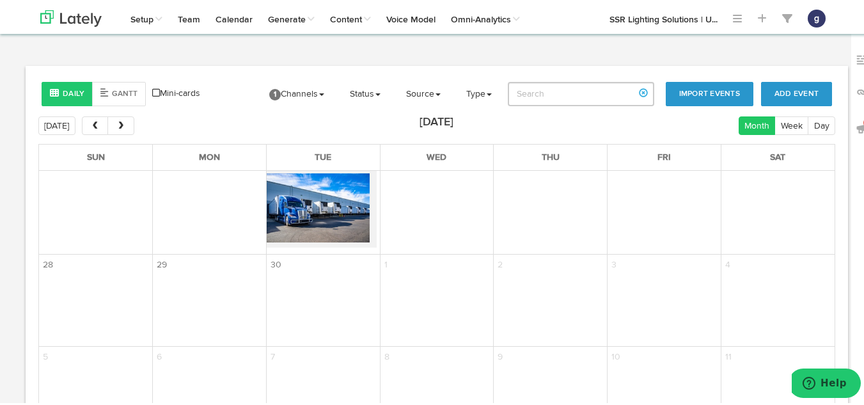
scroll to position [574, 0]
click at [111, 128] on button "next" at bounding box center [120, 123] width 26 height 19
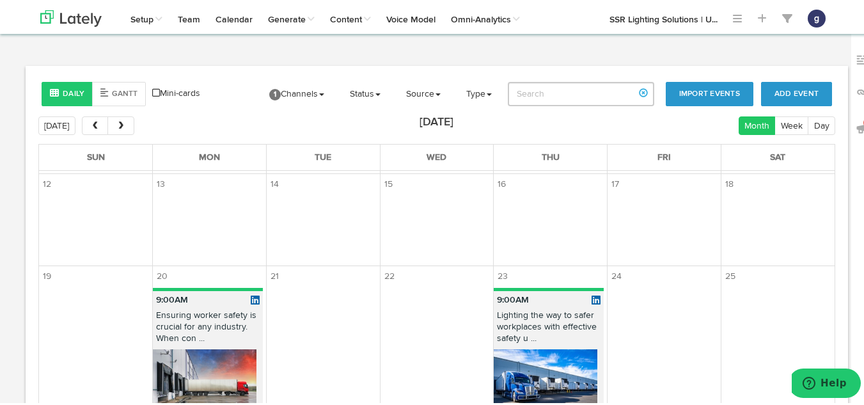
scroll to position [181, 0]
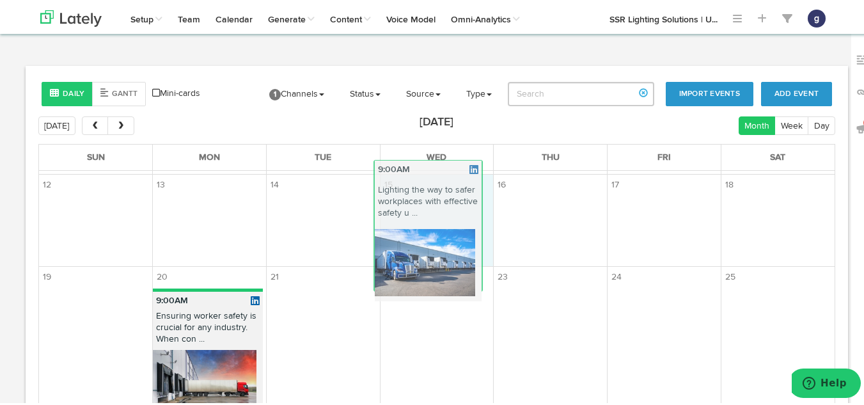
drag, startPoint x: 516, startPoint y: 339, endPoint x: 407, endPoint y: 211, distance: 169.1
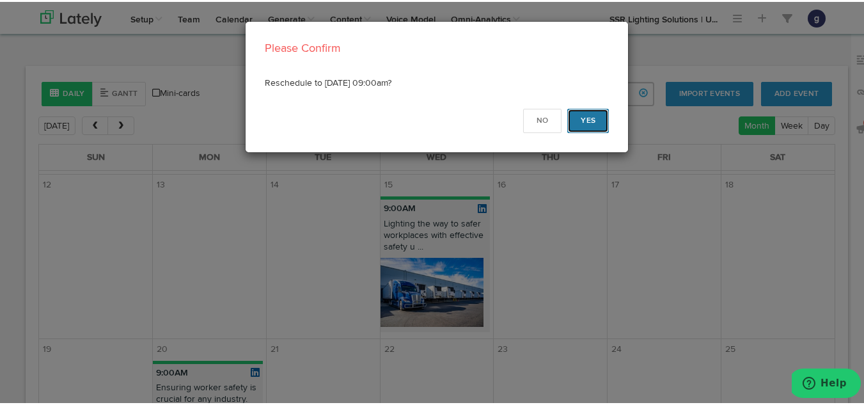
click at [584, 123] on button "Yes" at bounding box center [588, 119] width 42 height 24
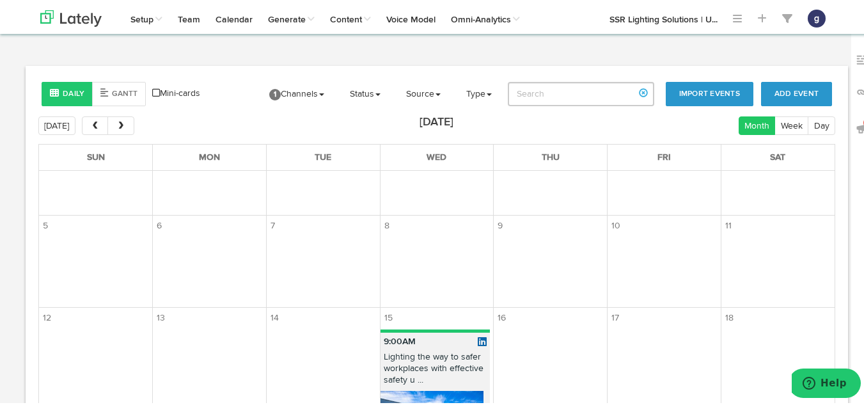
scroll to position [47, 0]
click at [120, 123] on span "next" at bounding box center [121, 124] width 11 height 9
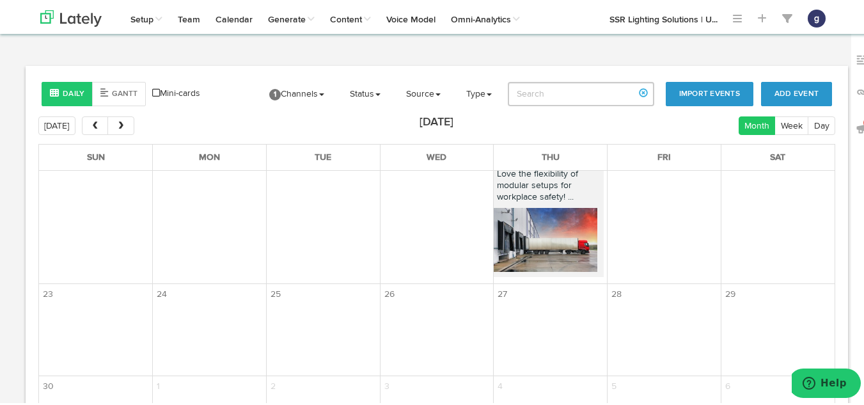
scroll to position [323, 0]
